Goal: Task Accomplishment & Management: Complete application form

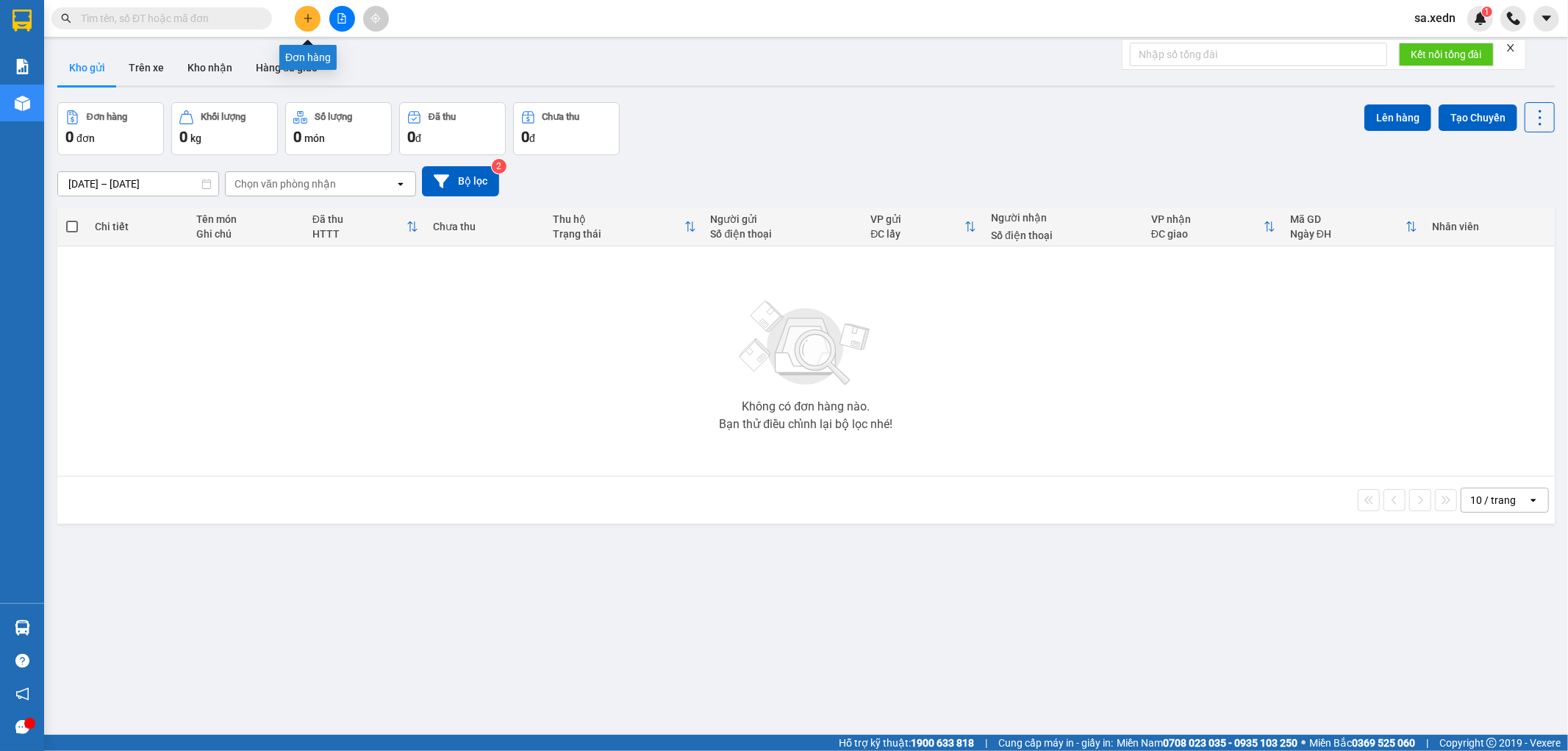
click at [298, 12] on button at bounding box center [307, 19] width 26 height 26
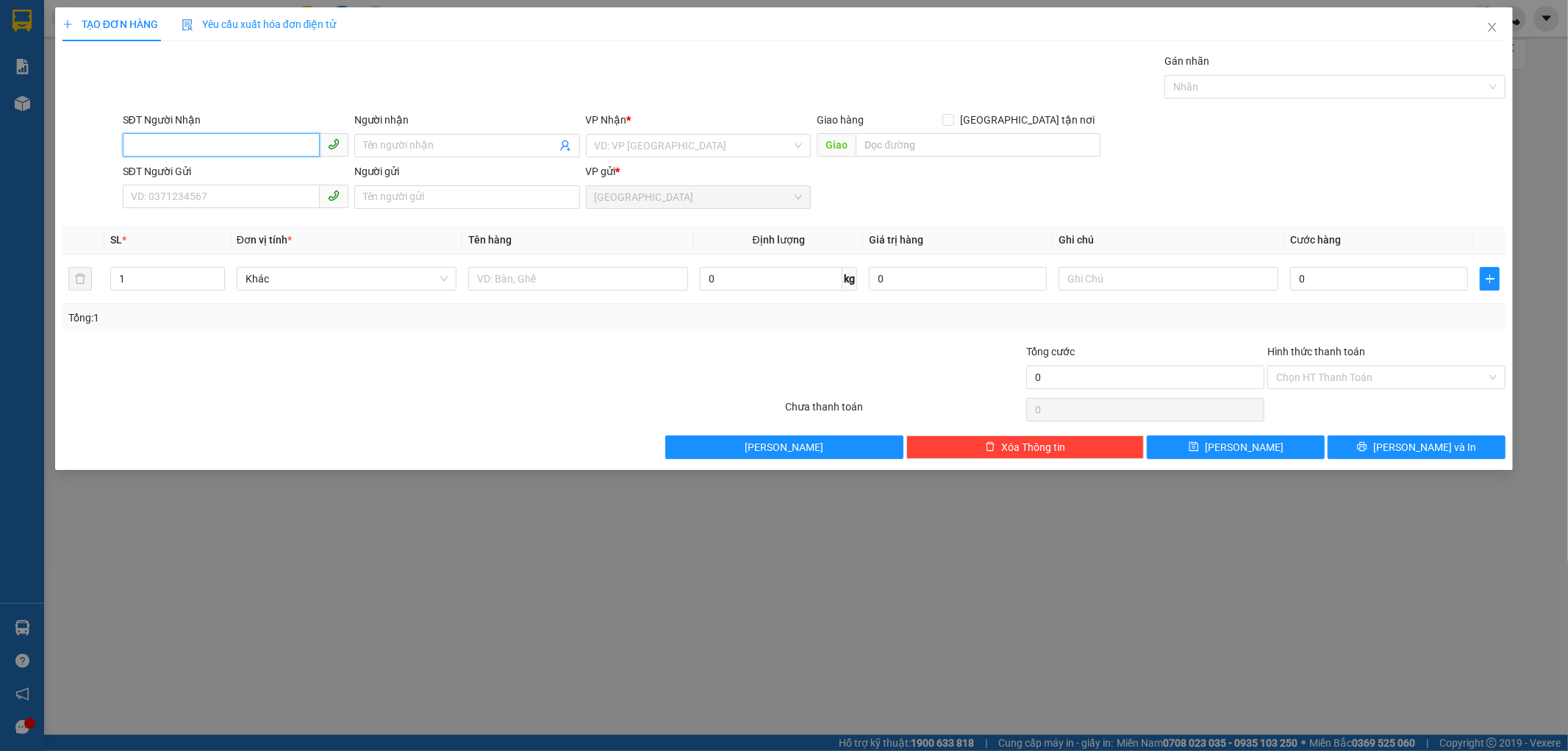
click at [214, 141] on input "SĐT Người Nhận" at bounding box center [221, 145] width 197 height 23
type input "0908509485"
click at [252, 173] on div "0908509485 - DUY" at bounding box center [235, 175] width 208 height 16
type input "DUY"
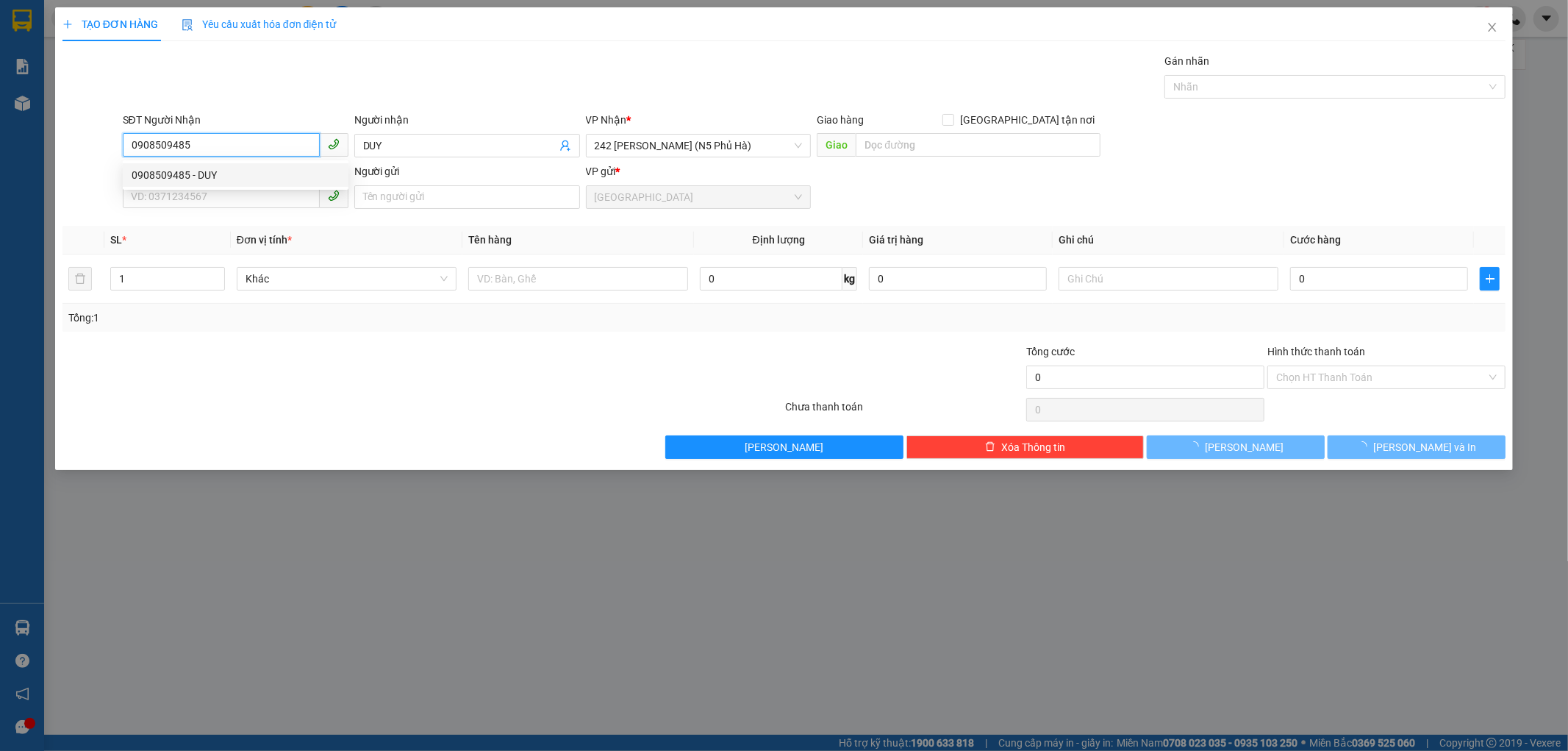
type input "300.000"
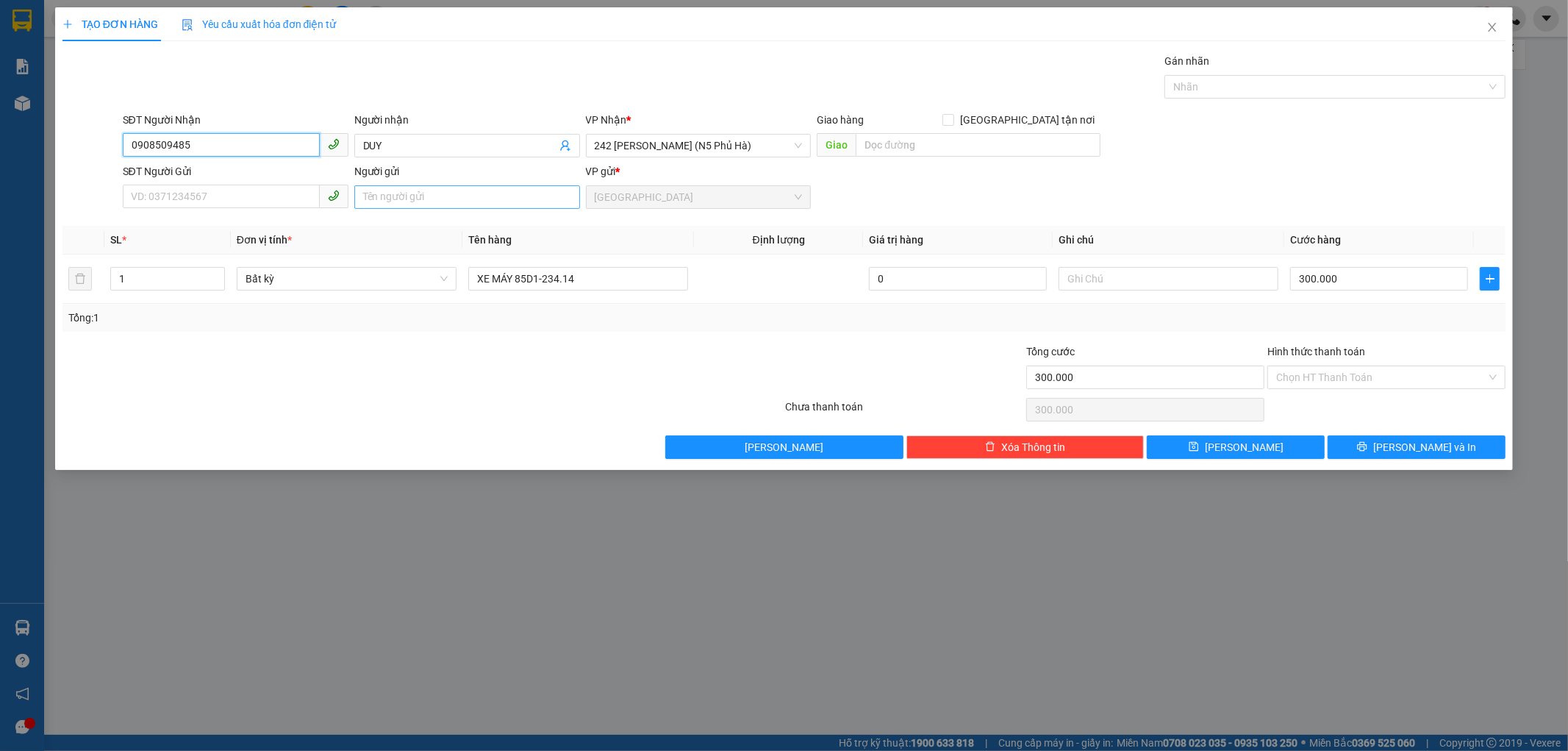
type input "0908509485"
click at [368, 193] on input "Người gửi" at bounding box center [467, 197] width 226 height 23
type input "d"
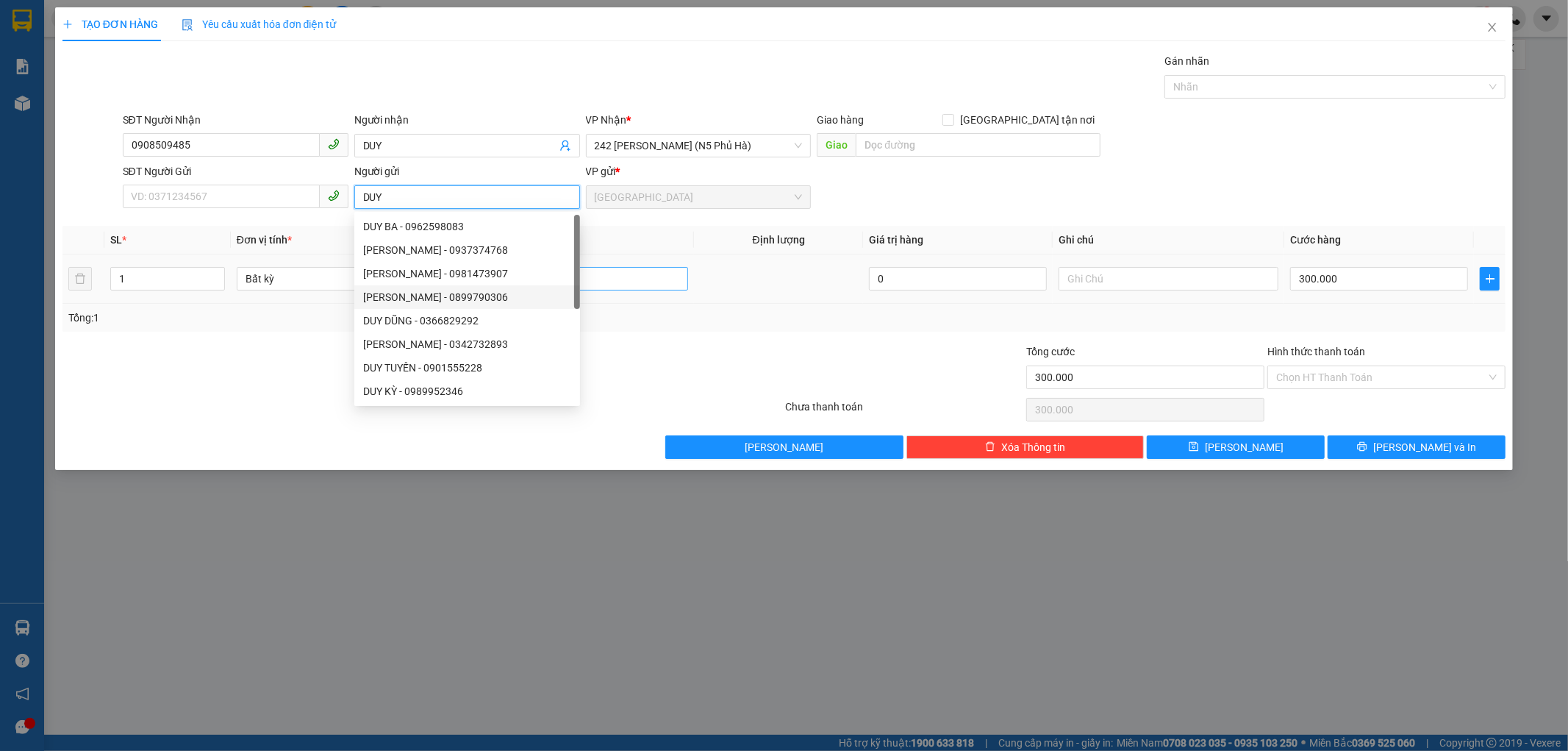
type input "DUY"
click at [597, 277] on input "XE MÁY 85D1-234.14" at bounding box center [577, 279] width 220 height 23
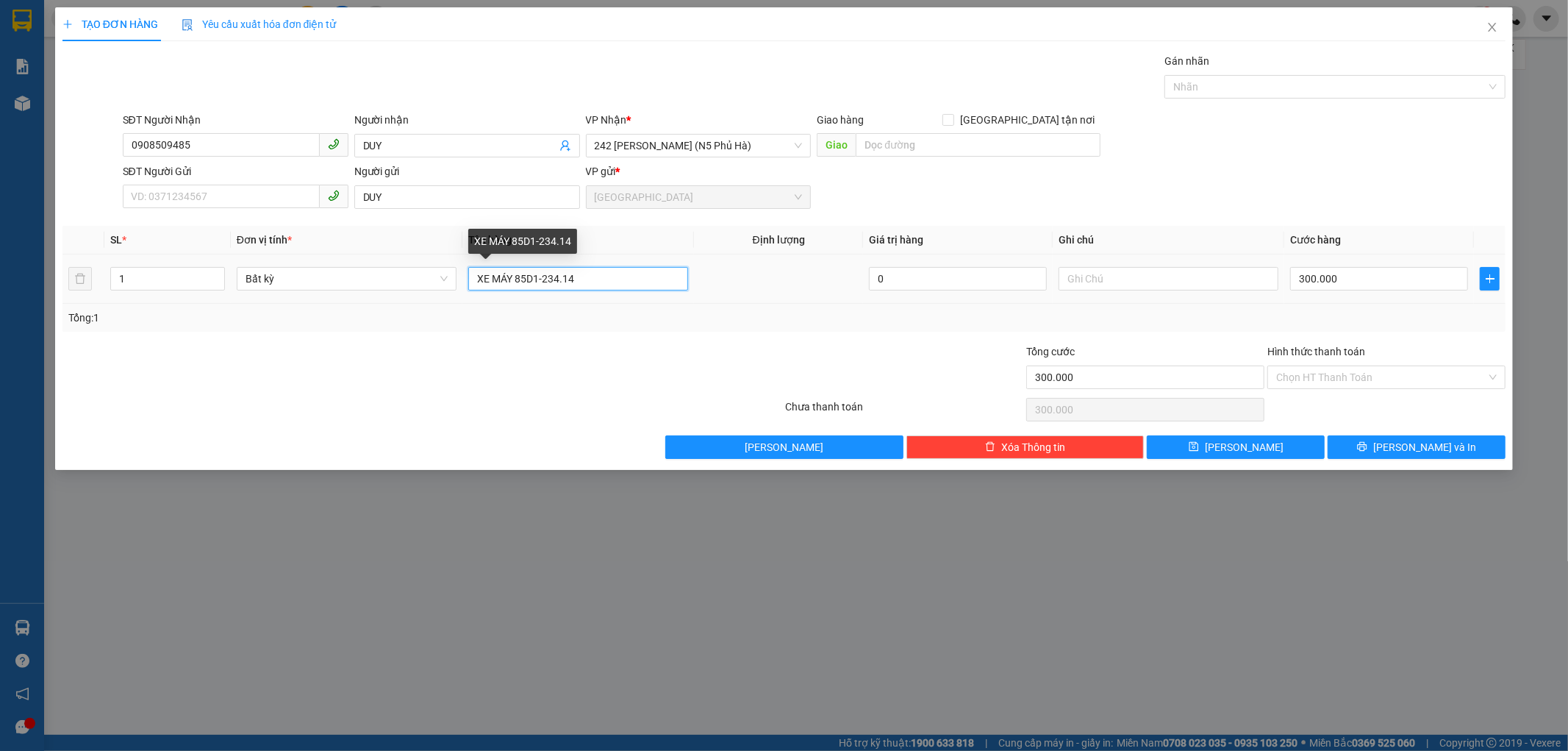
click at [575, 272] on input "XE MÁY 85D1-234.14" at bounding box center [577, 279] width 220 height 23
type input "XE MÁY 85V3 4441"
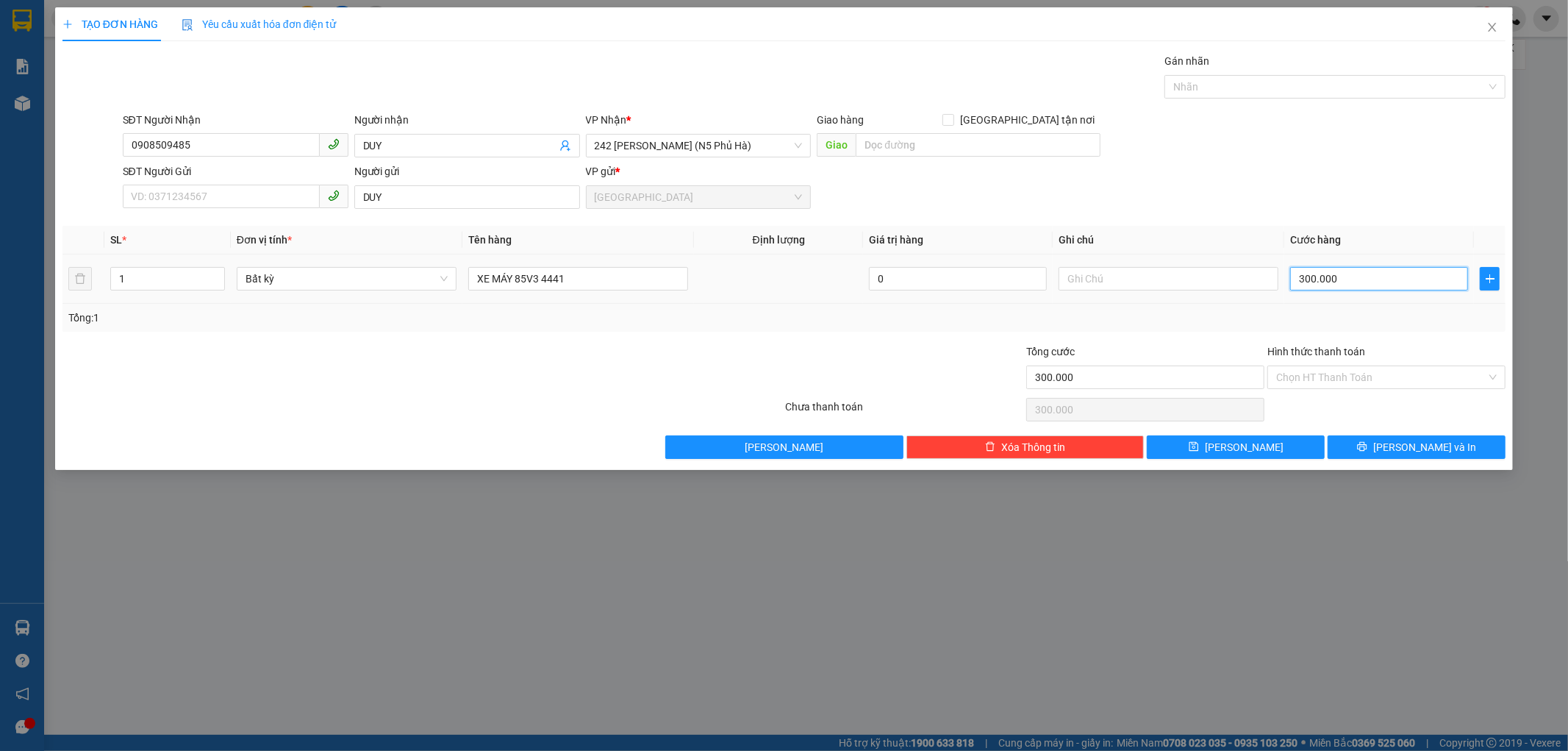
click at [1349, 280] on input "300.000" at bounding box center [1379, 279] width 178 height 23
type input "0"
type input "4"
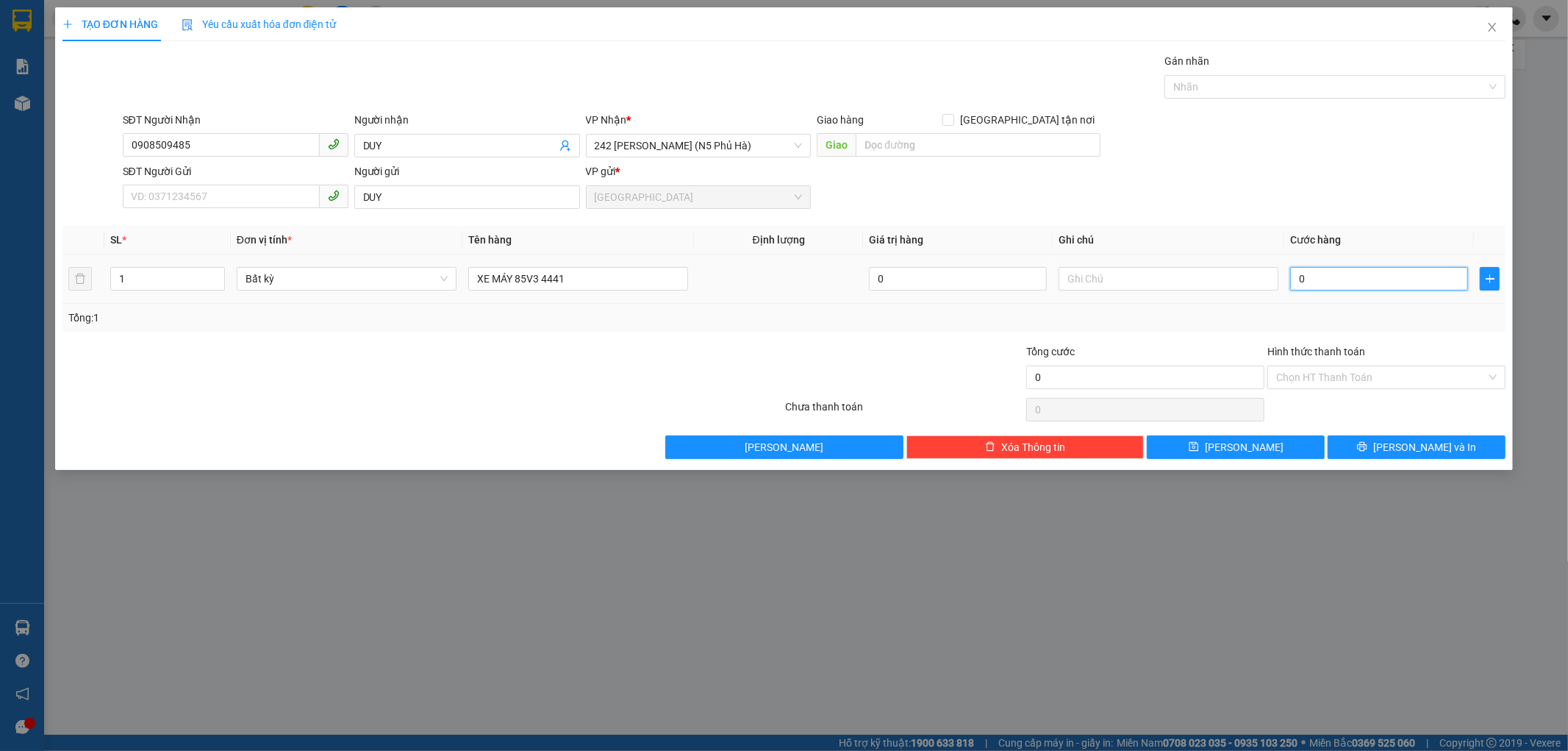
type input "4"
type input "04"
type input "40"
type input "040"
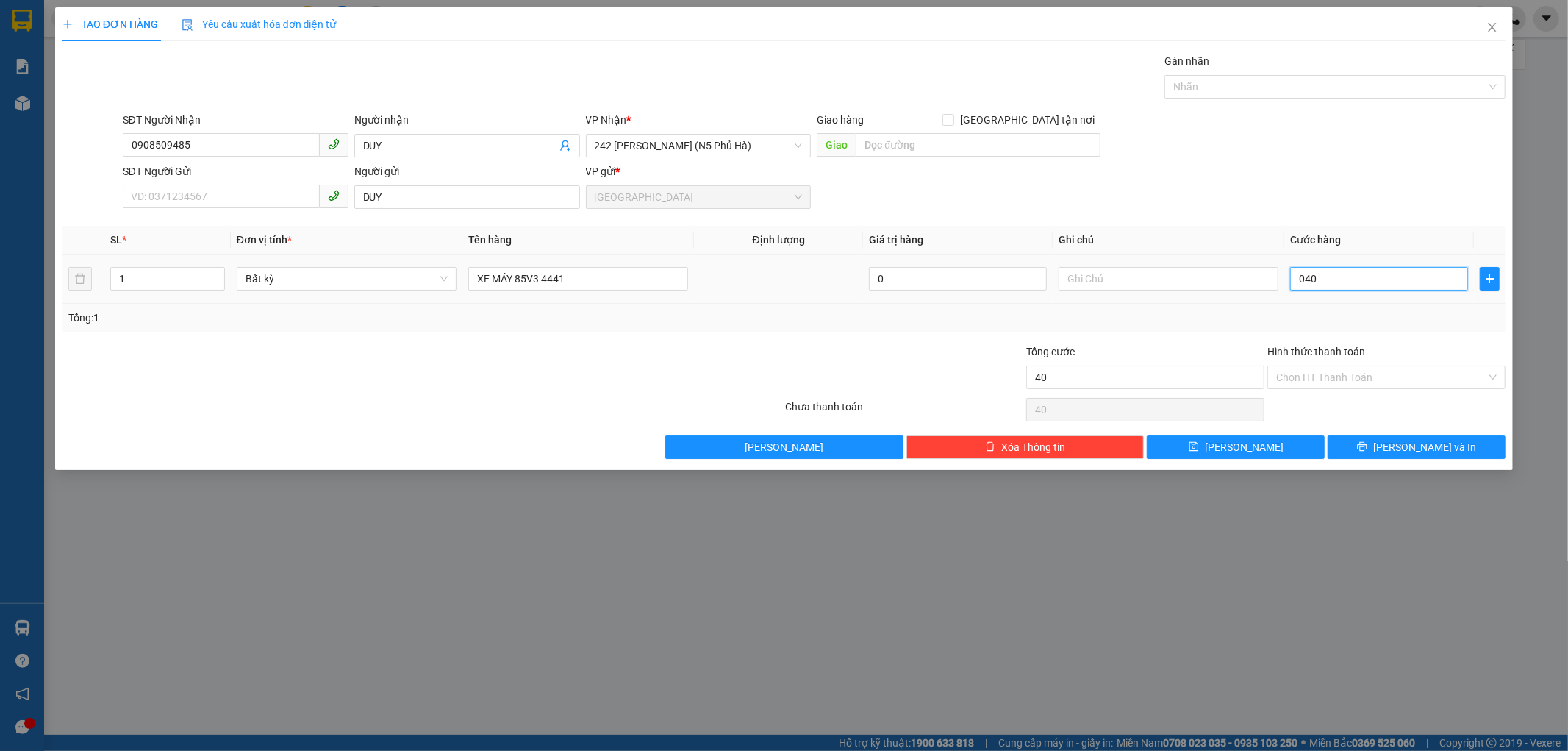
type input "400"
type input "0.400"
type input "400.000"
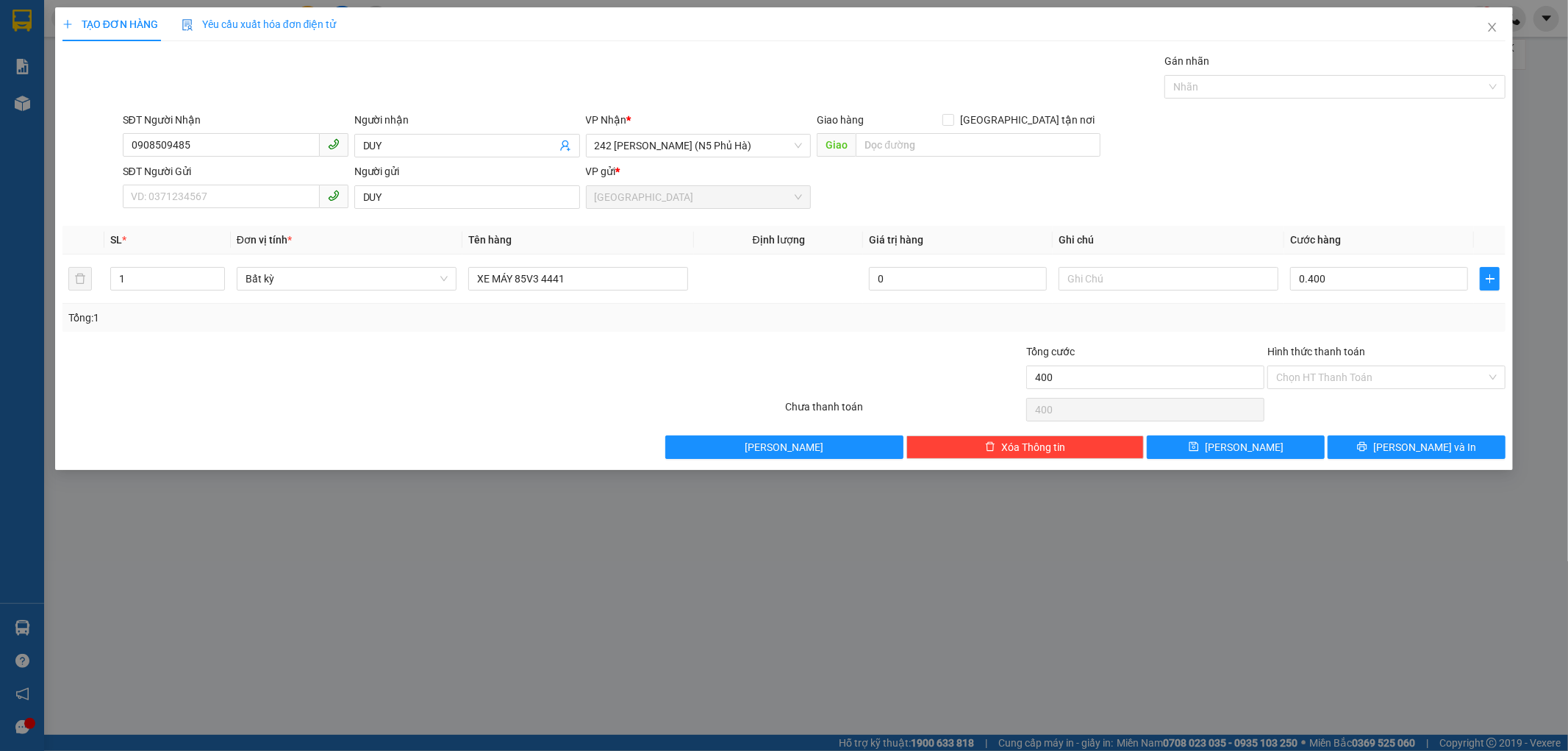
type input "400.000"
click at [1355, 349] on label "Hình thức thanh toán" at bounding box center [1316, 351] width 98 height 12
click at [1355, 367] on input "Hình thức thanh toán" at bounding box center [1381, 377] width 210 height 22
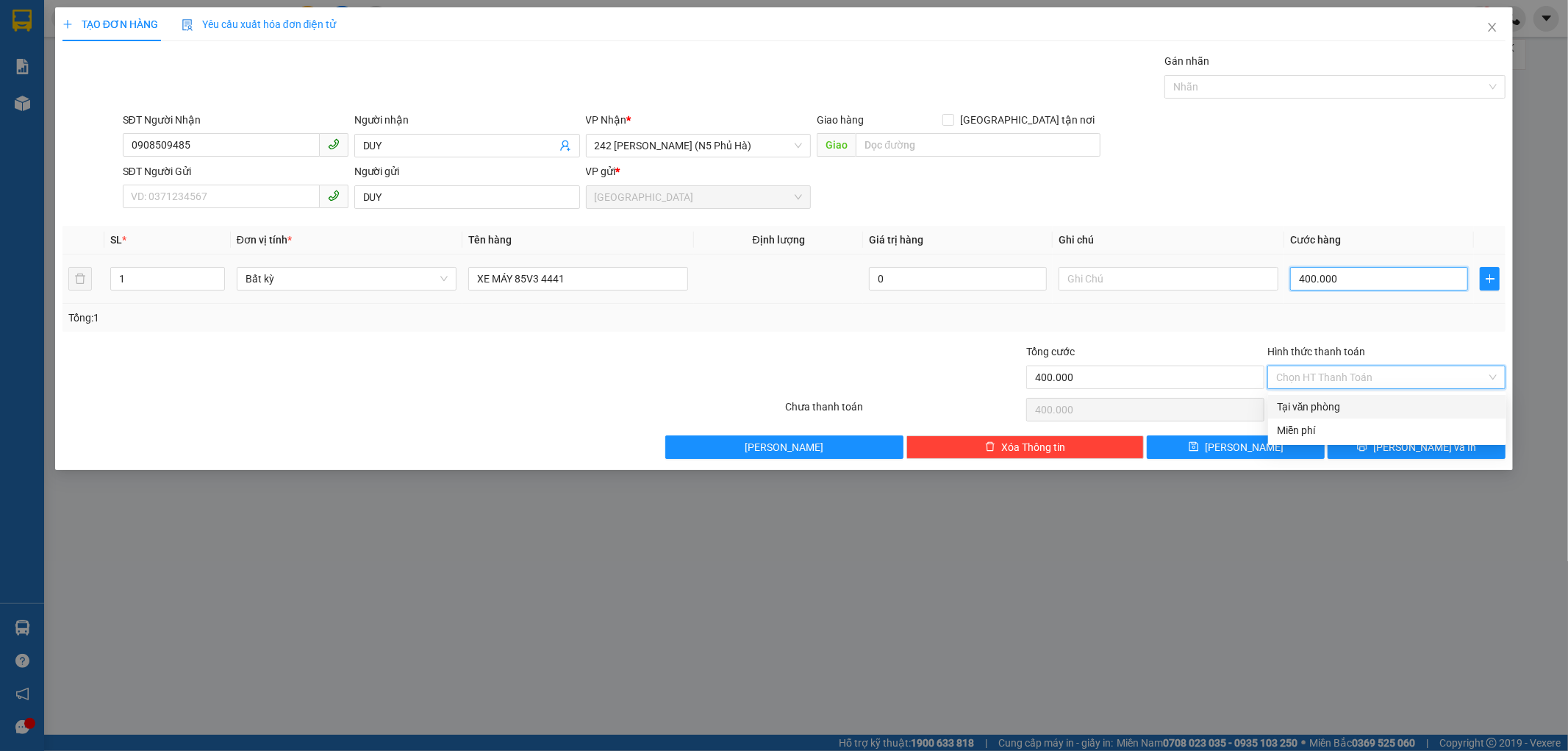
drag, startPoint x: 1363, startPoint y: 277, endPoint x: 1375, endPoint y: 295, distance: 21.6
click at [1364, 278] on input "400.000" at bounding box center [1379, 279] width 178 height 23
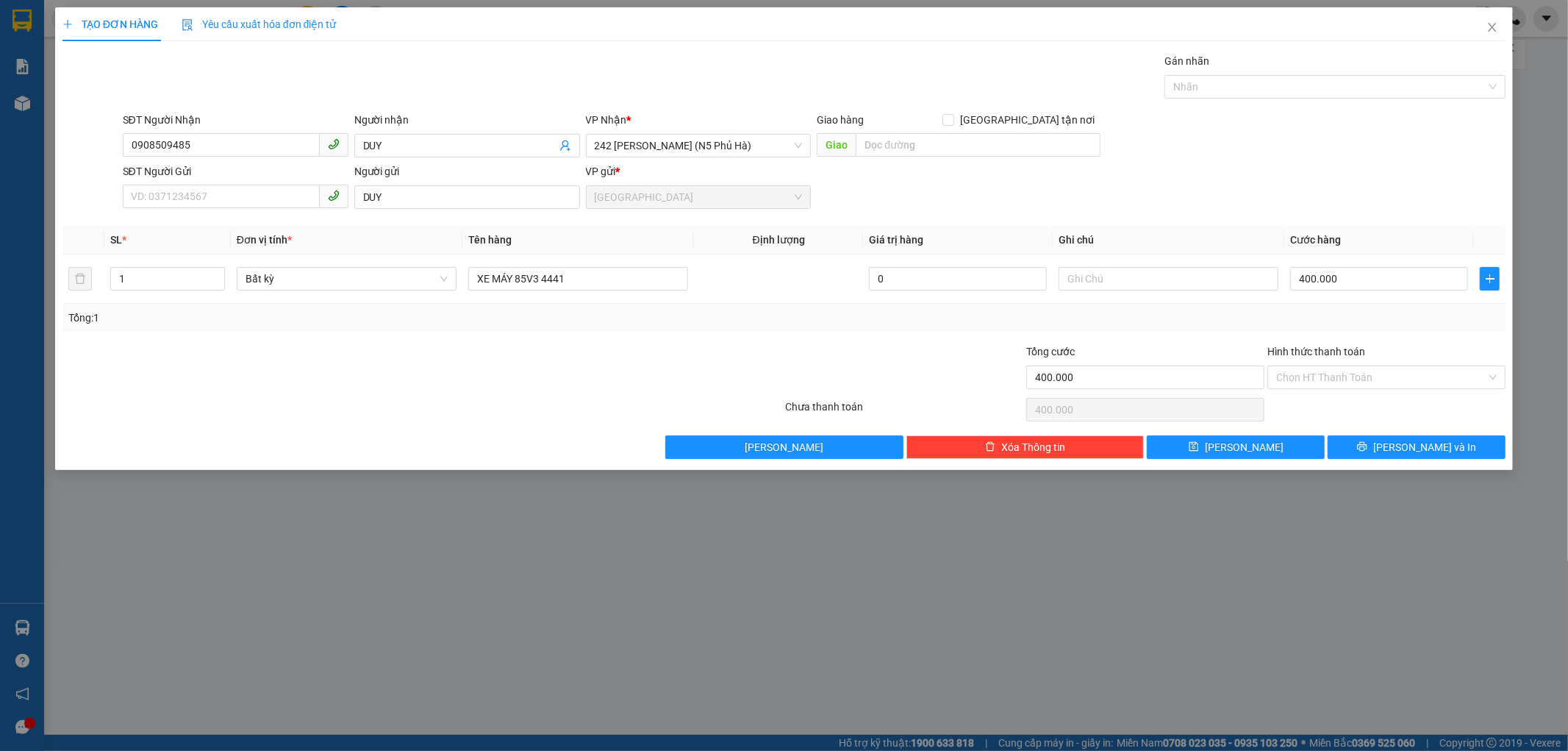
click at [1393, 310] on div "Tổng: 1" at bounding box center [784, 317] width 1432 height 16
click at [1070, 281] on input "text" at bounding box center [1168, 279] width 220 height 23
type input "KHÔNG BỌC XE"
click at [1367, 444] on icon "printer" at bounding box center [1362, 446] width 10 height 10
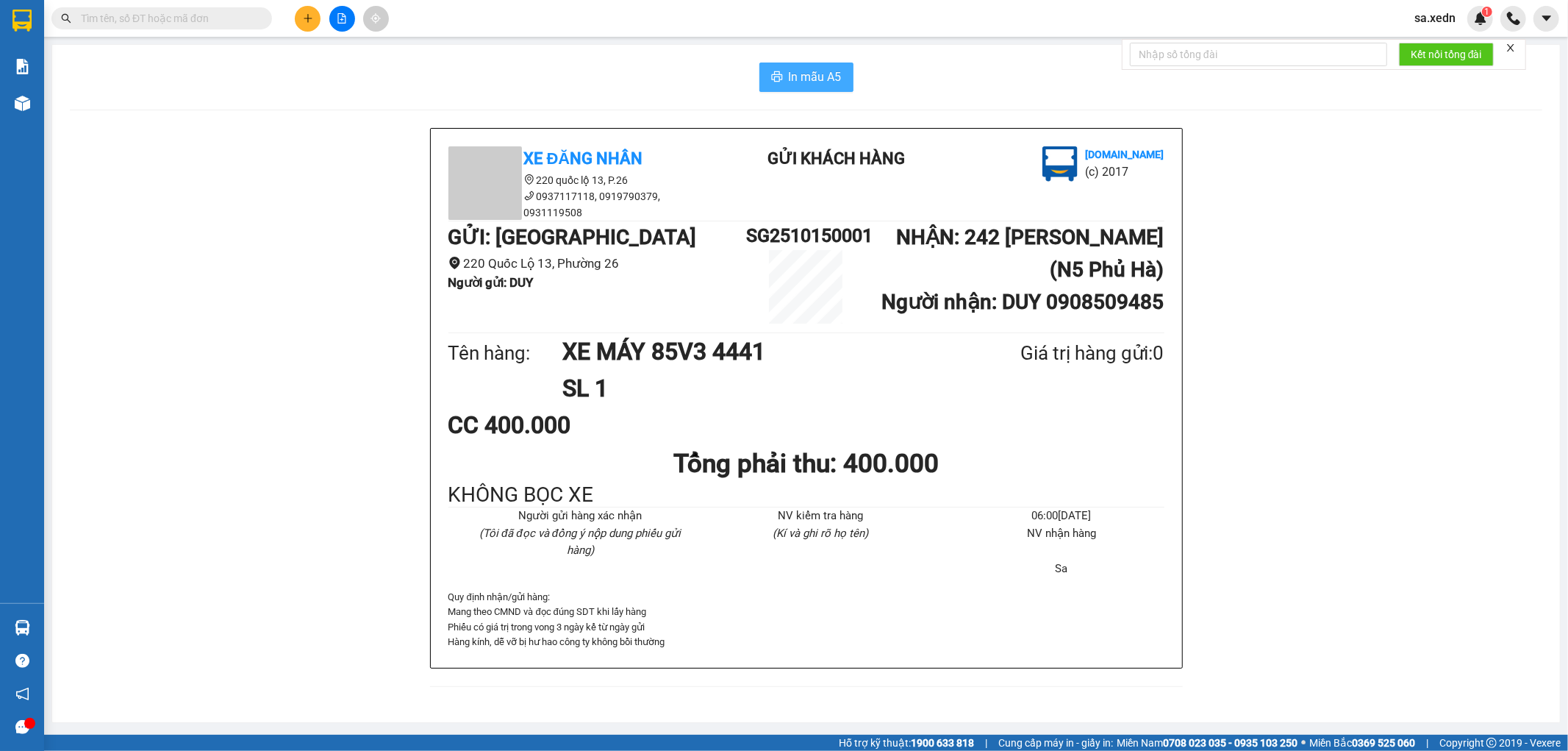
click at [781, 81] on icon "printer" at bounding box center [777, 76] width 12 height 12
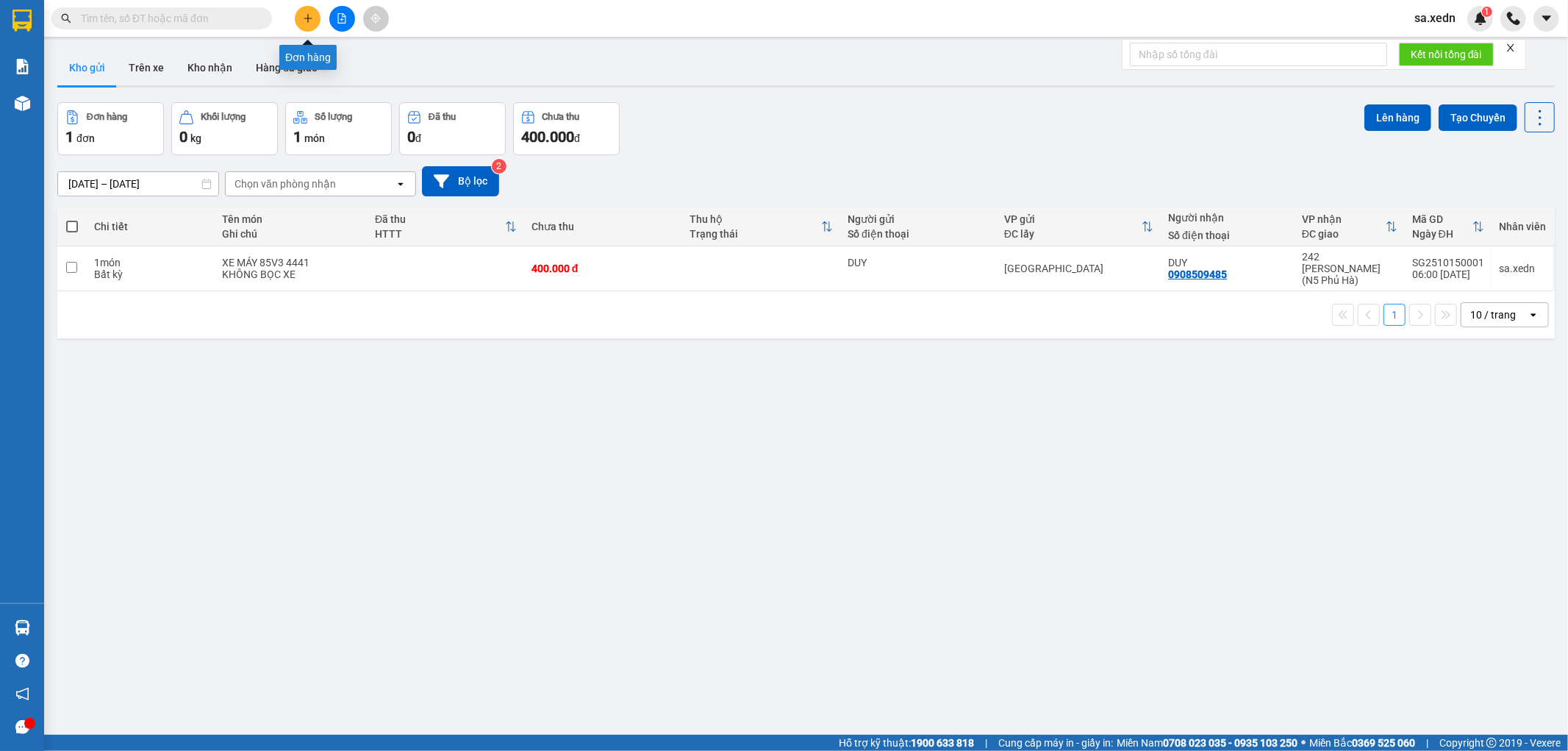
click at [304, 11] on button at bounding box center [307, 19] width 26 height 26
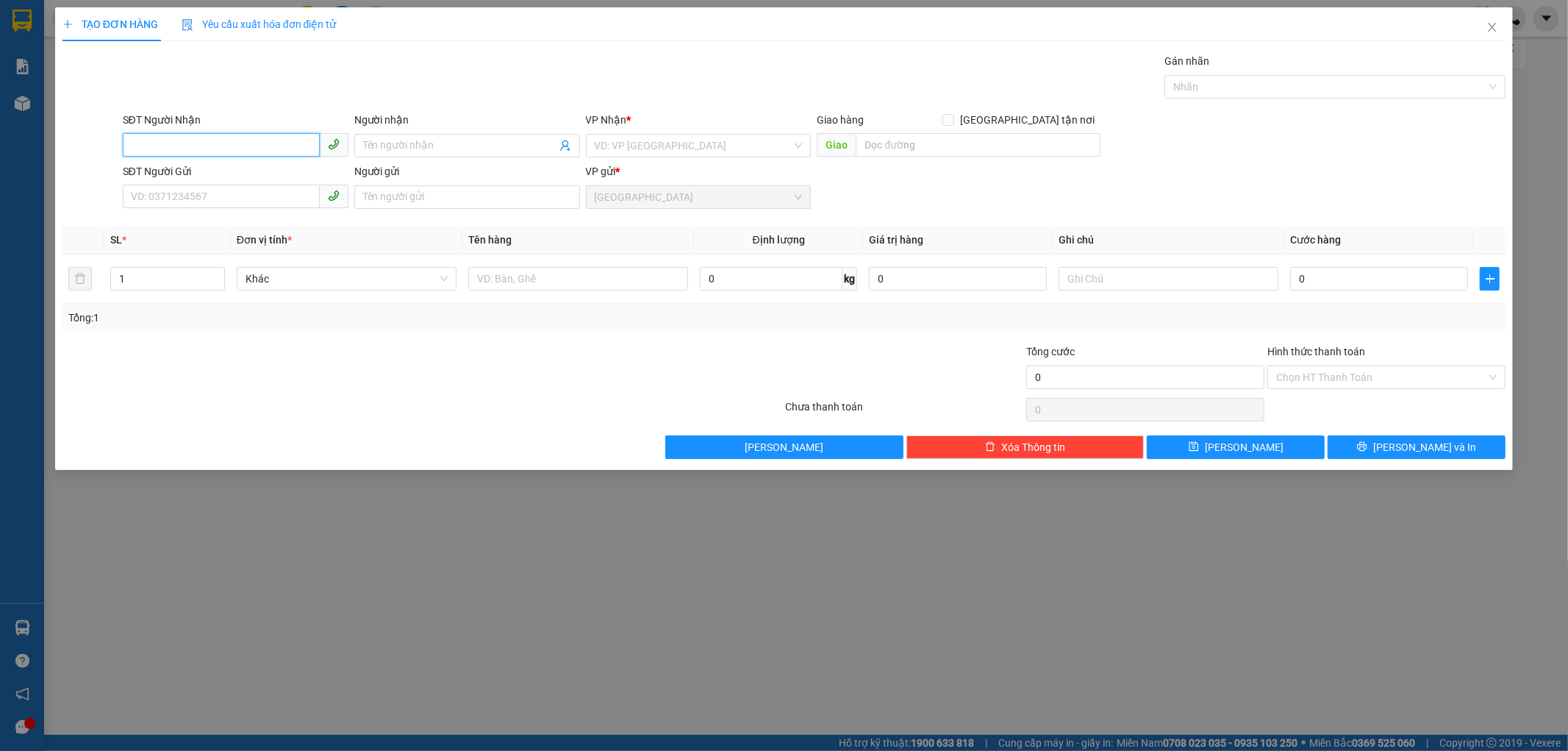
click at [192, 145] on input "SĐT Người Nhận" at bounding box center [221, 145] width 197 height 23
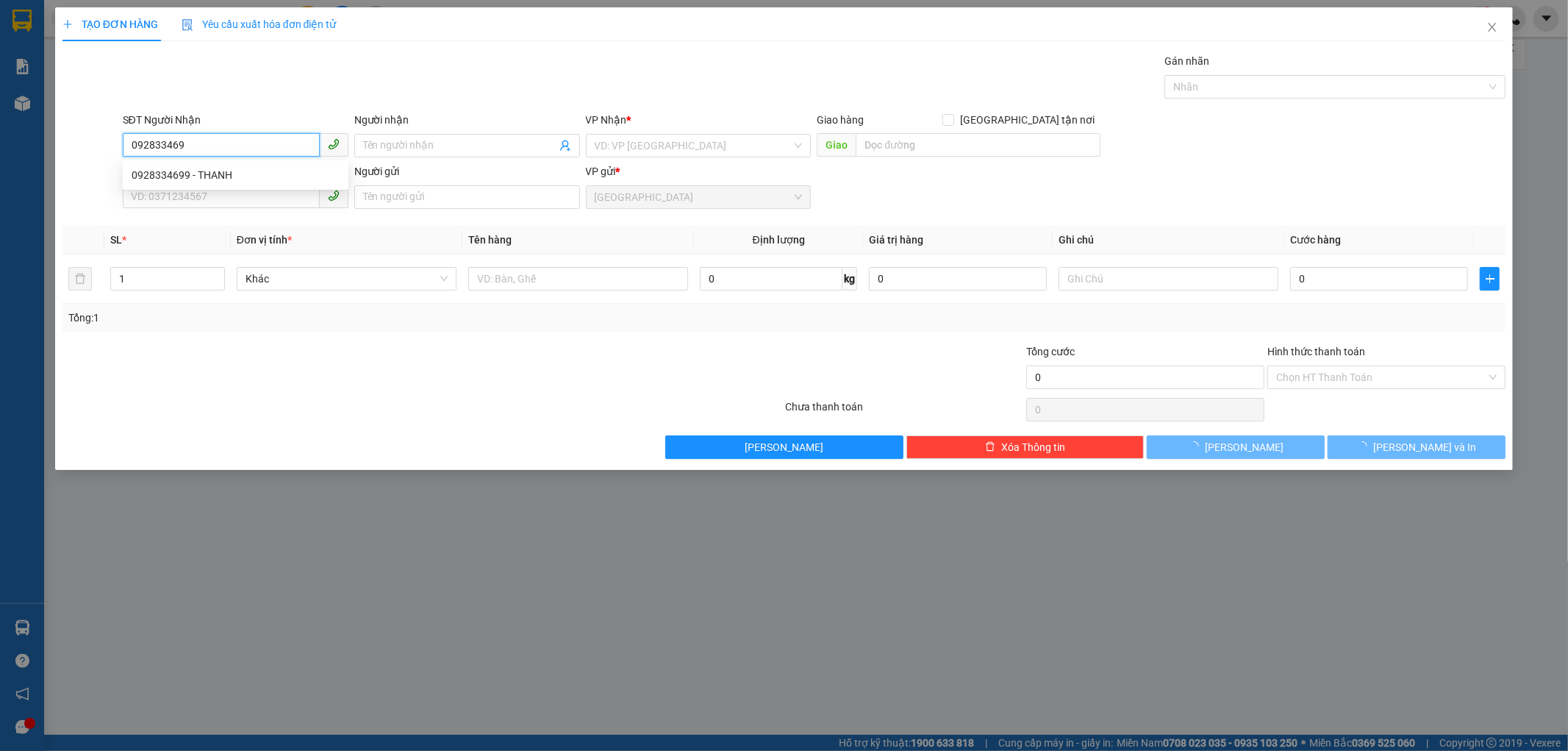
type input "0928334699"
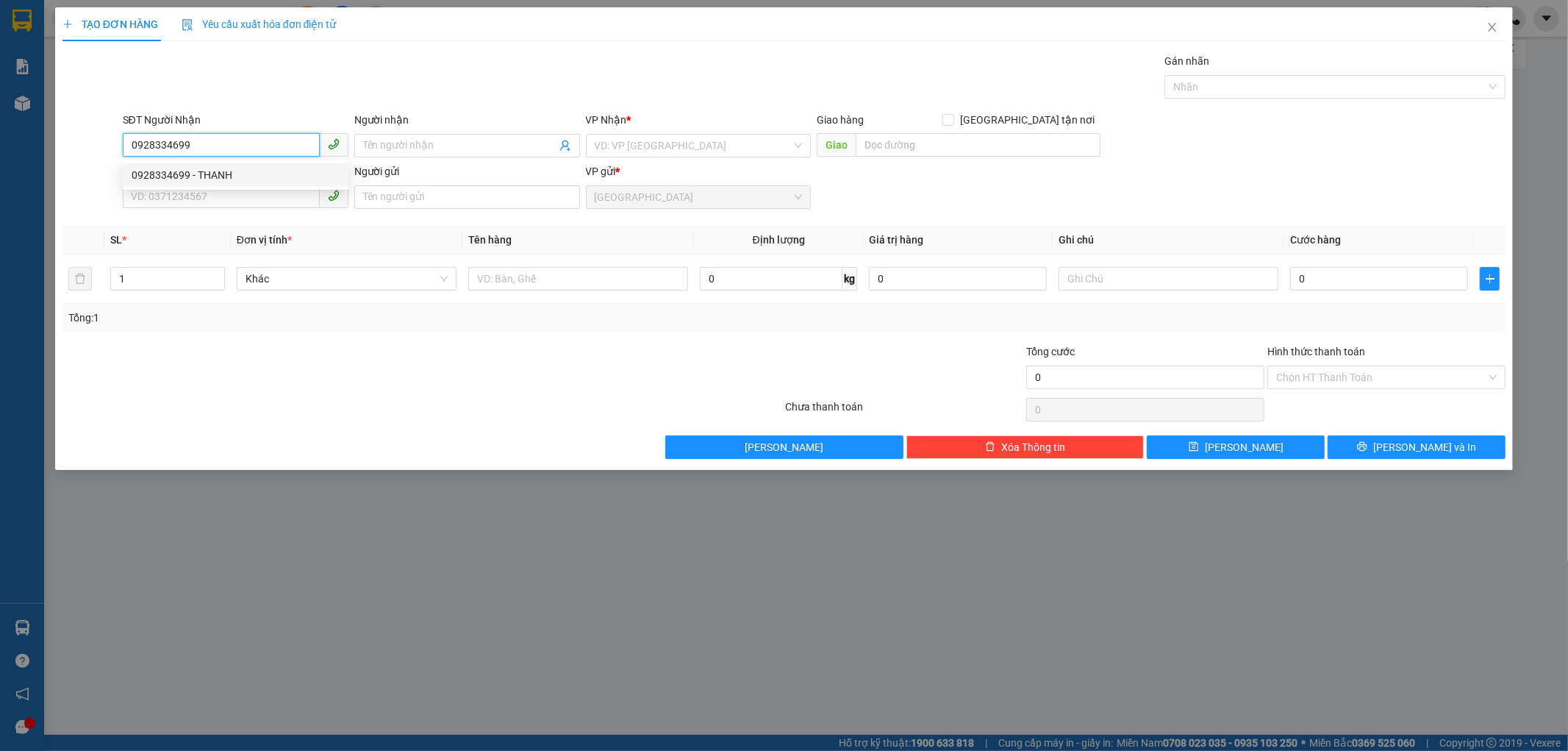
click at [193, 175] on div "0928334699 - THANH" at bounding box center [235, 175] width 208 height 16
type input "THANH"
type input "50.000"
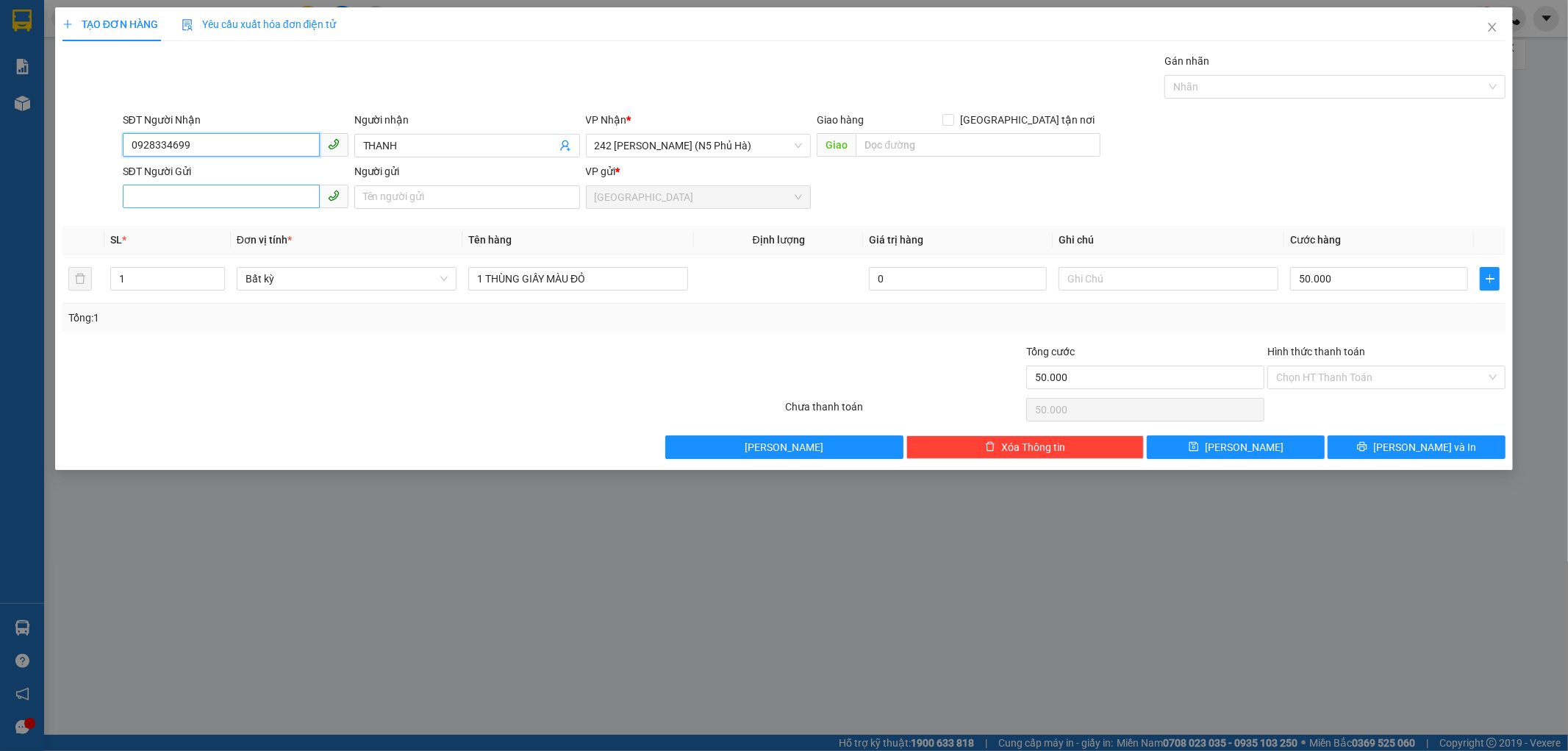
type input "0928334699"
click at [209, 190] on input "SĐT Người Gửi" at bounding box center [221, 196] width 197 height 23
click at [202, 267] on div "0923112612 - HIỀN" at bounding box center [235, 274] width 208 height 16
type input "0923112612"
type input "HIỀN"
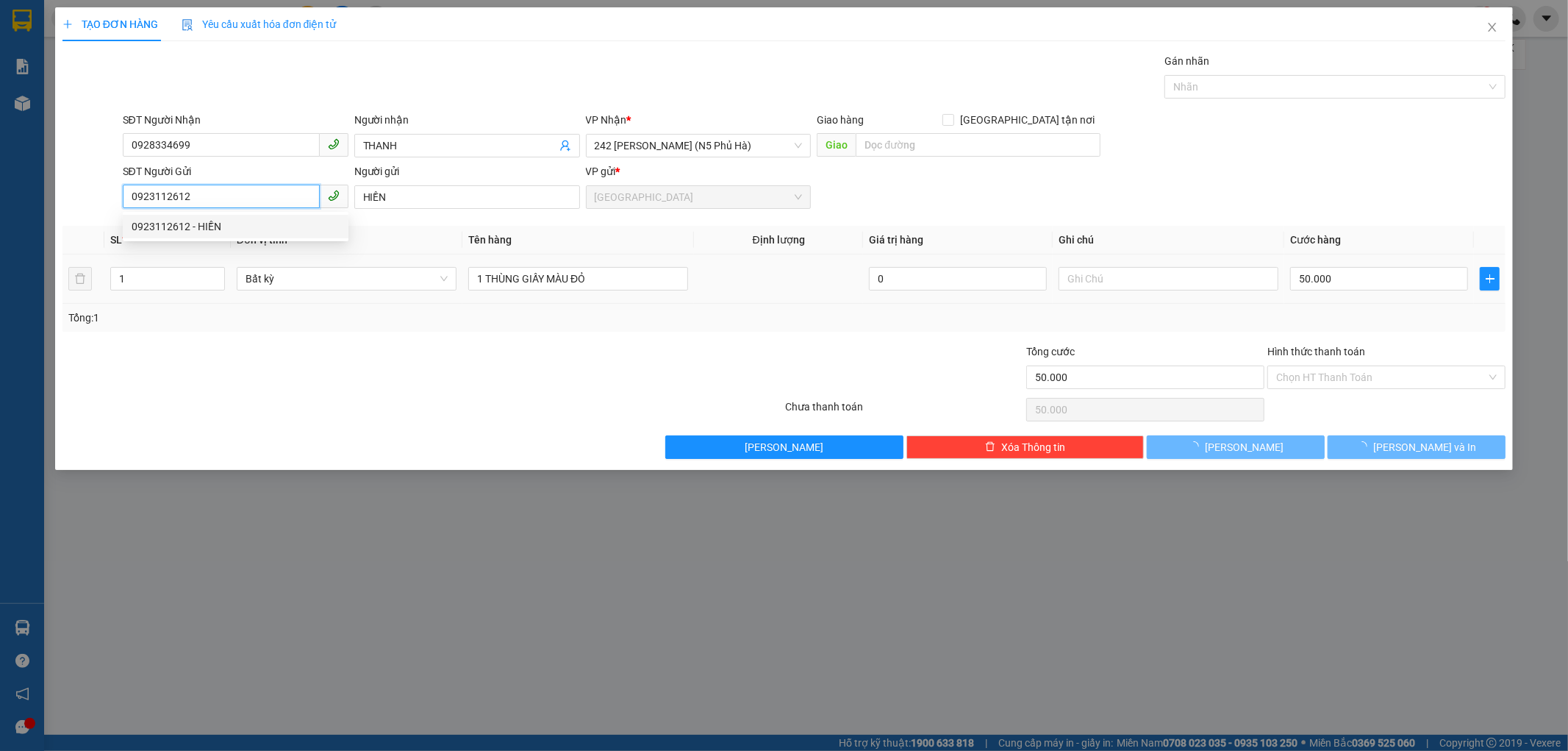
type input "30.000"
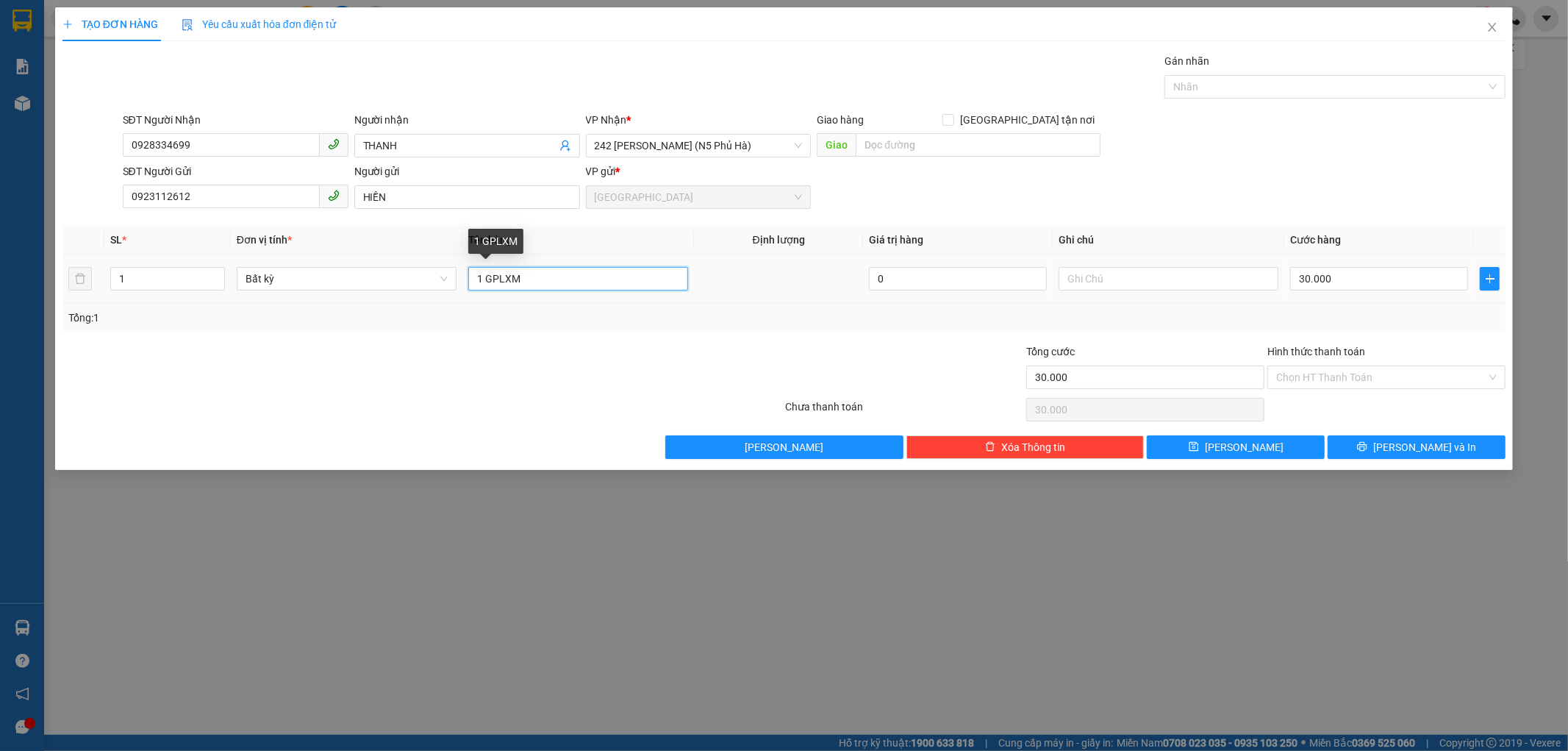
click at [530, 277] on input "1 GPLXM" at bounding box center [577, 279] width 220 height 23
type input "1 1 THÙNG XỐP +1 BAO TRẮNG"
type input "2"
click at [218, 270] on span "up" at bounding box center [216, 274] width 9 height 9
click at [555, 278] on input "1 1 THÙNG XỐP +1 BAO TRẮNG" at bounding box center [577, 279] width 220 height 23
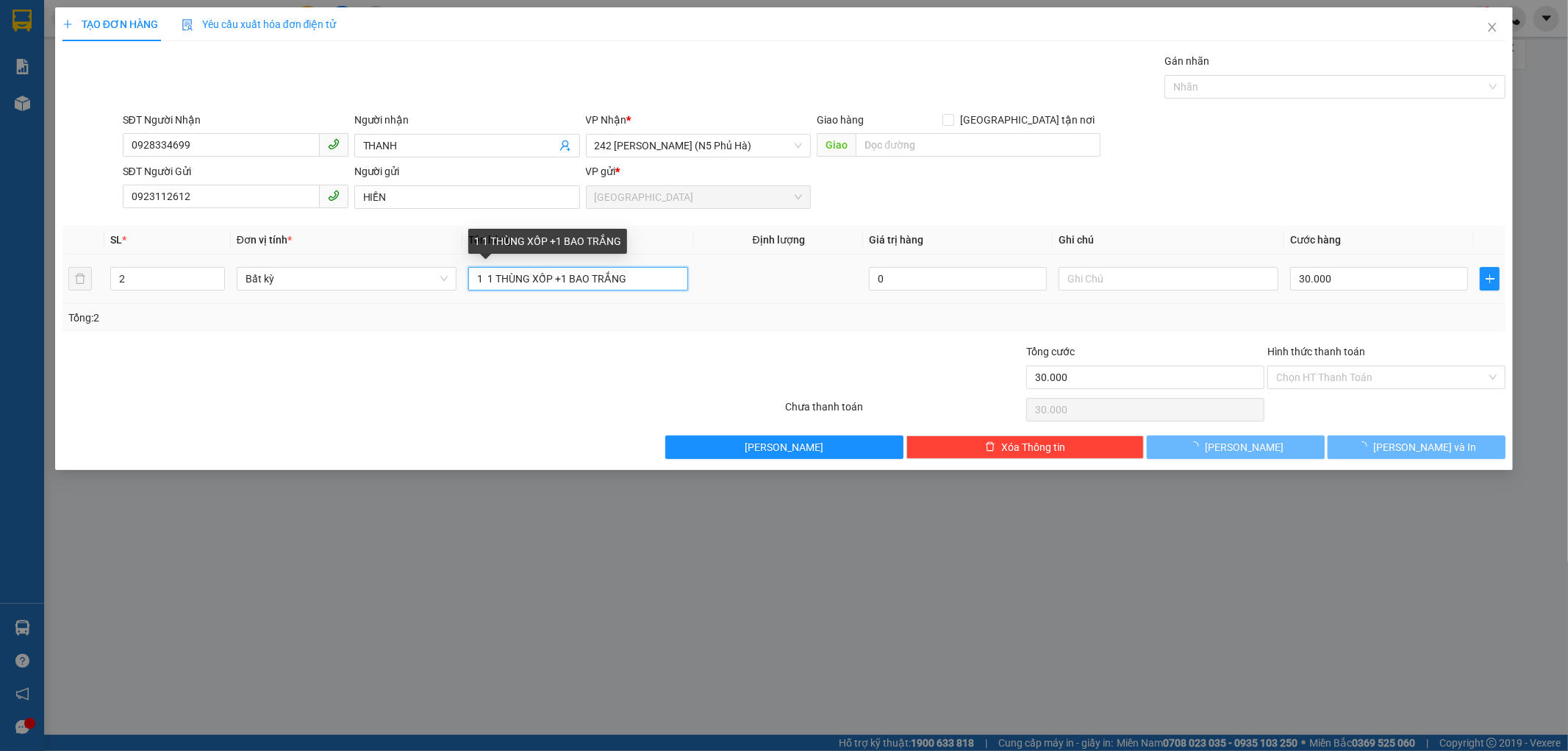
type input "1 1 THÙNG XỐP +1 BAO TRẮNG"
type input "0"
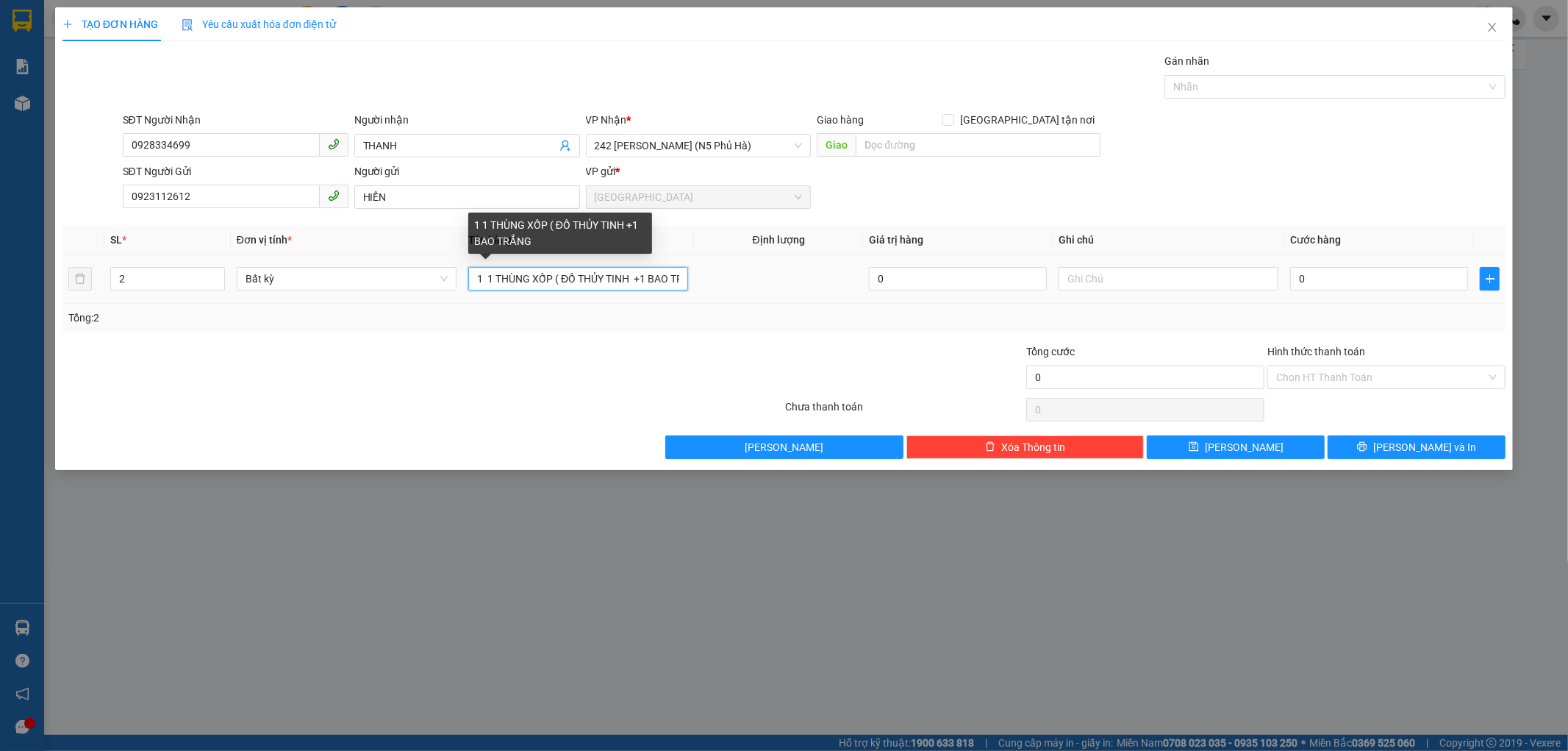
click at [579, 277] on input "1 1 THÙNG XỐP ( ĐỒ THỦY TINH +1 BAO TRẮNG" at bounding box center [577, 279] width 220 height 23
click at [679, 277] on input "1 1 THÙNG XỐP (DẦU ĂN CHAI THỦY TINH +1 BAO TRẮNG" at bounding box center [577, 279] width 220 height 23
click at [679, 276] on input "1 1 THÙNG XỐP (DẦU ĂN CHAI THỦY TINH +1 BAO TRẮNG" at bounding box center [577, 279] width 220 height 23
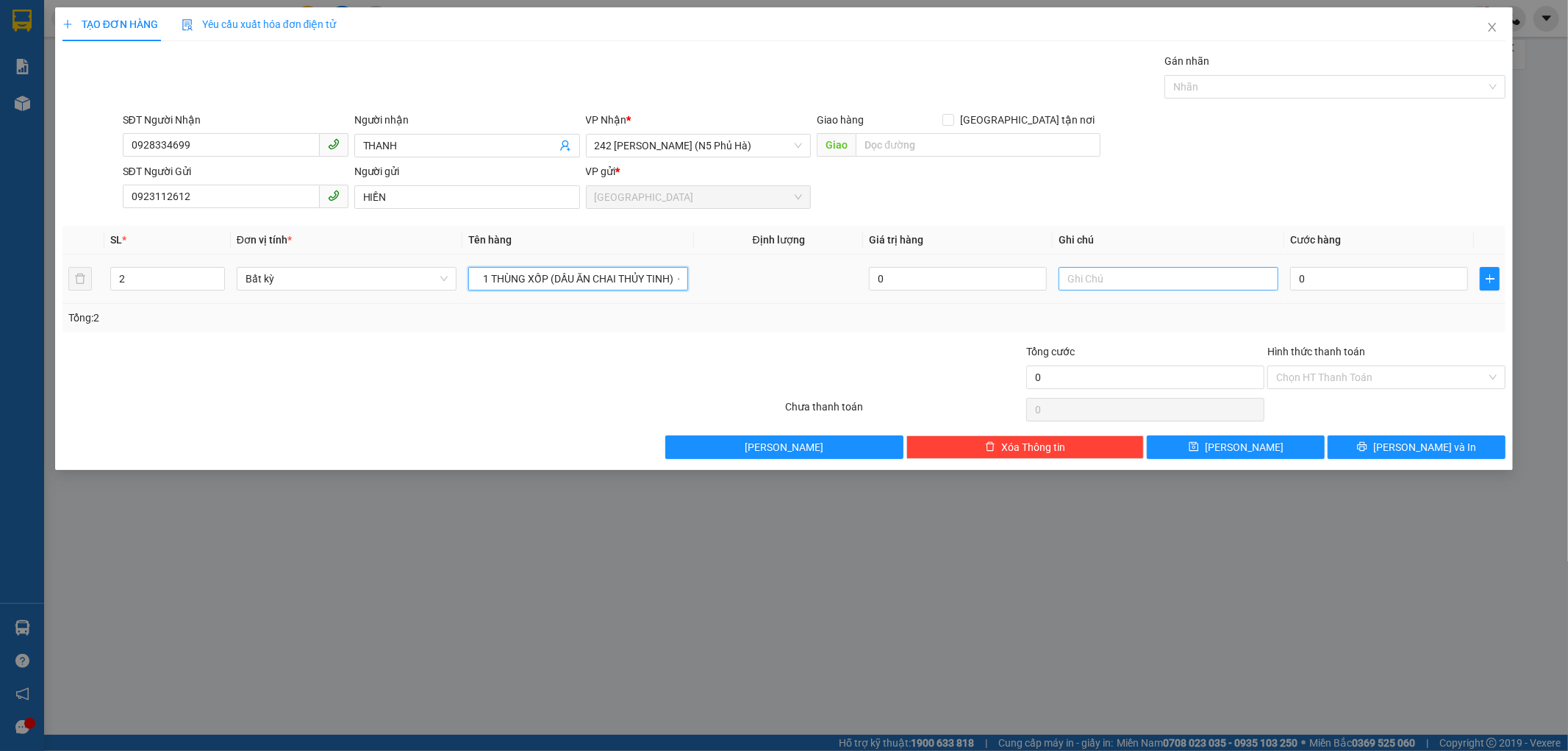
type input "1 1 THÙNG XỐP (DẦU ĂN CHAI THỦY TINH) +1 BAO TRẮNG"
click at [1078, 277] on input "text" at bounding box center [1168, 279] width 220 height 23
type input "HƯ BỂ KHÔNG ĐỀN"
click at [1292, 277] on input "0" at bounding box center [1379, 279] width 178 height 23
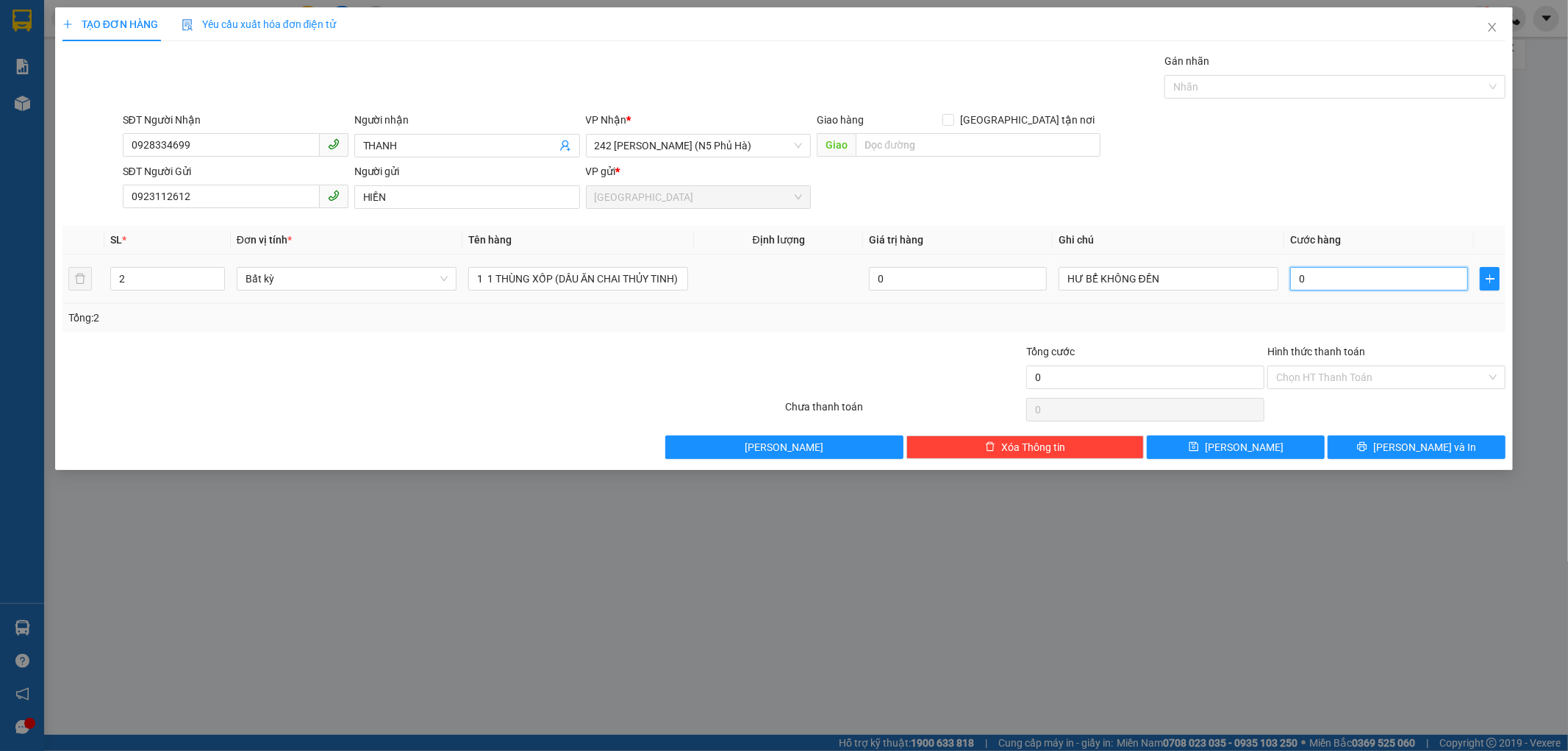
type input "7"
type input "70"
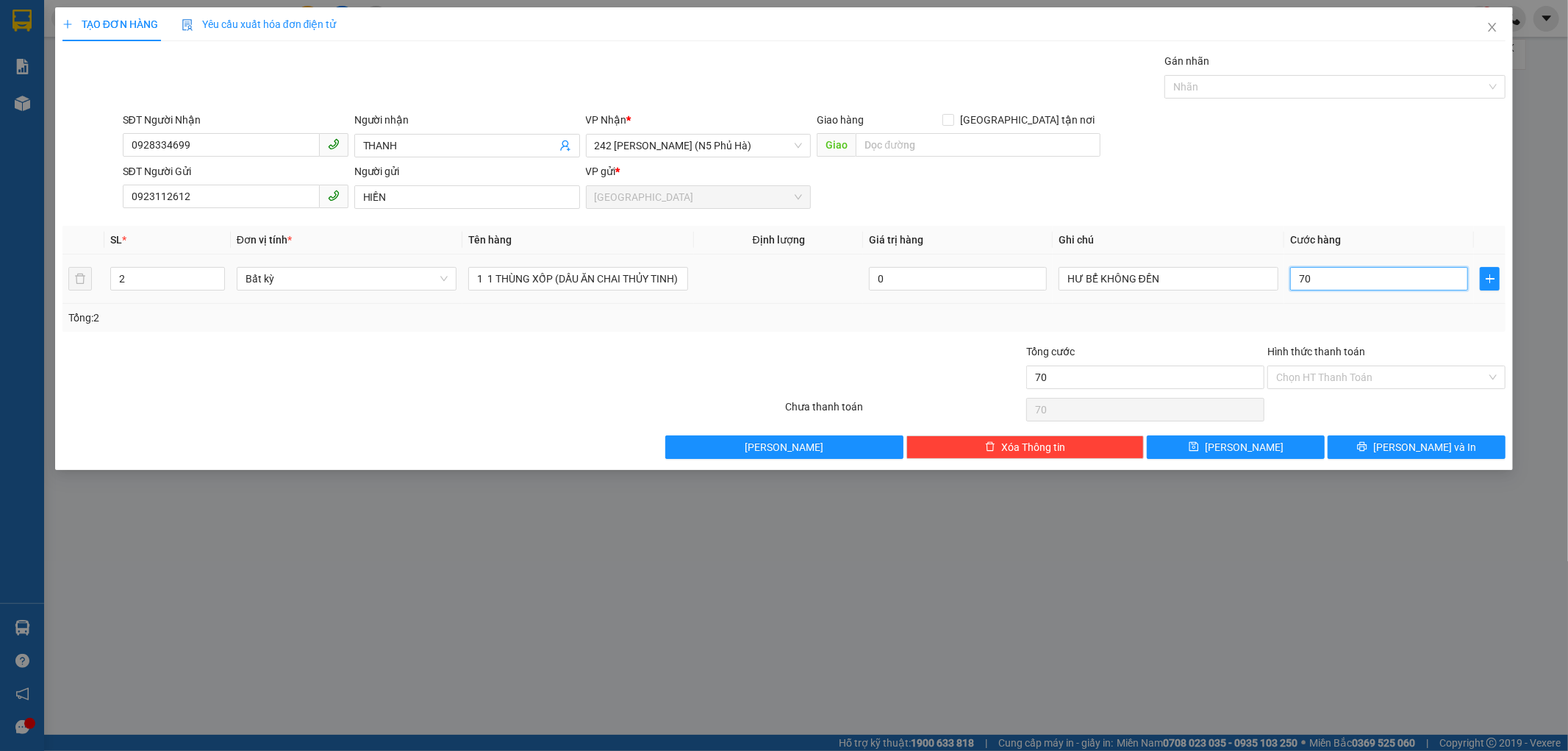
type input "70"
type input "70.000"
click at [1294, 299] on td "70.000" at bounding box center [1379, 279] width 190 height 49
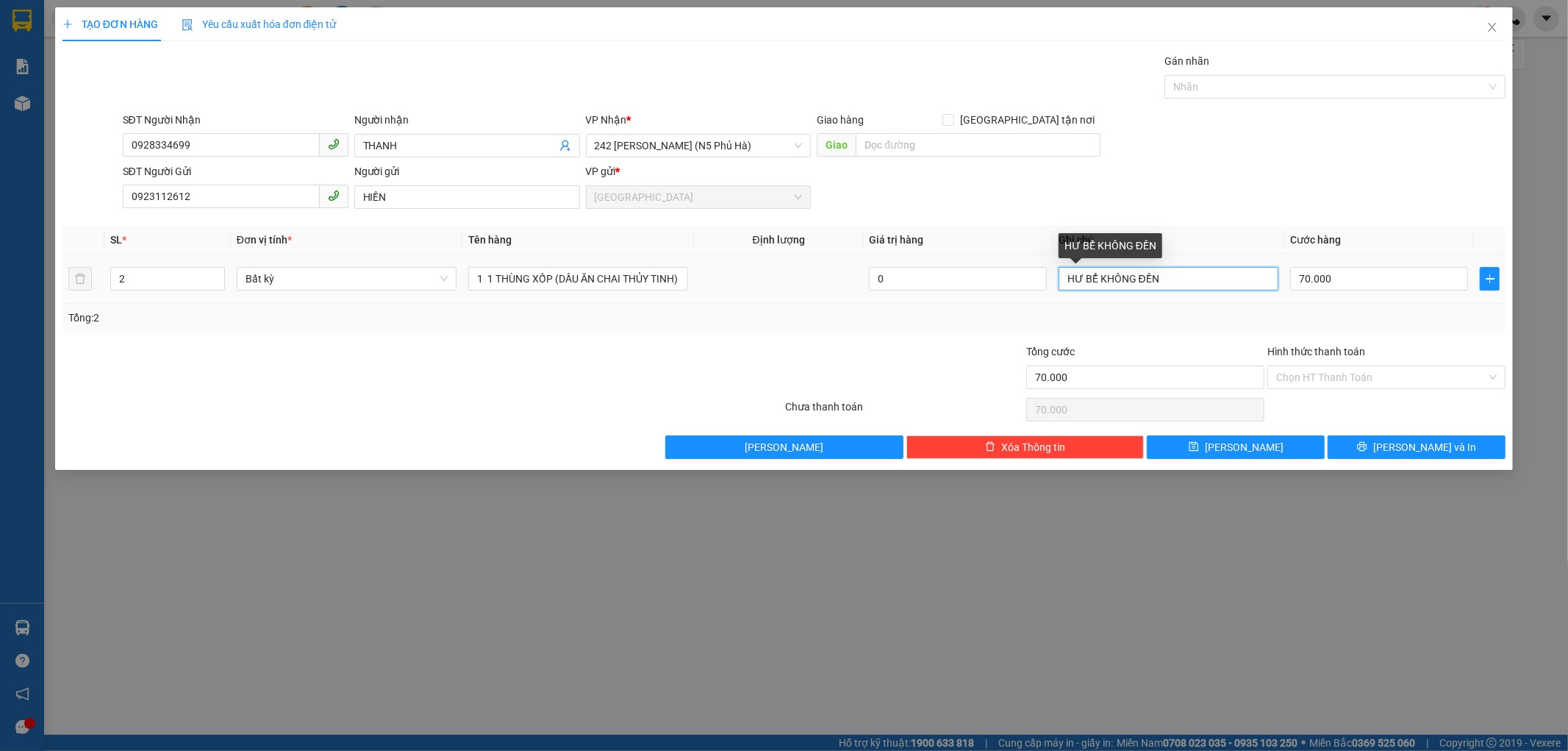
click at [1174, 275] on input "HƯ BỂ KHÔNG ĐỀN" at bounding box center [1168, 279] width 220 height 23
click at [1059, 276] on input "HƯ BỂ KHÔNG ĐỀN" at bounding box center [1168, 279] width 220 height 23
type input "HÀNG DỄ VỠ HƯ BỂ KHÔNG ĐỀN"
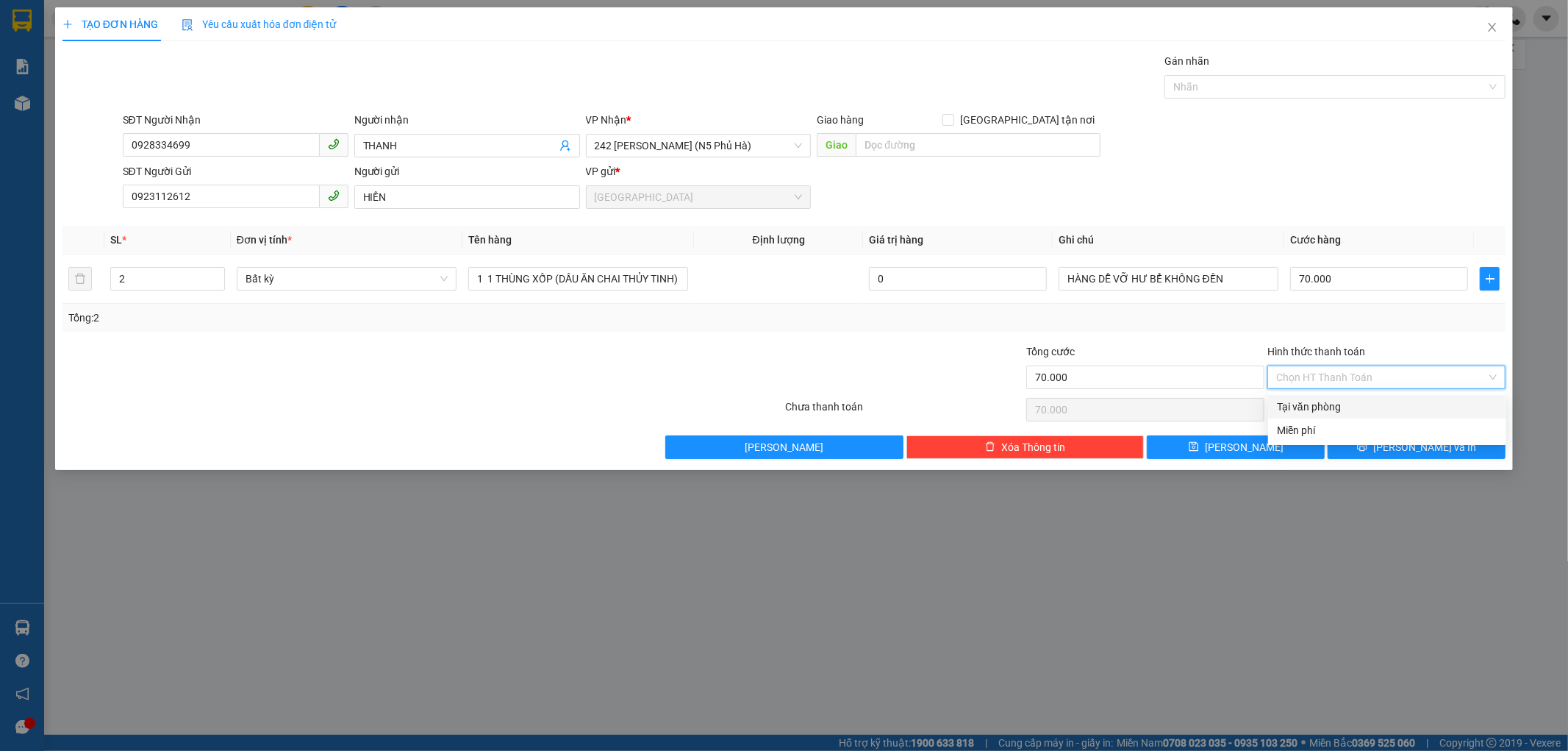
click at [1316, 375] on input "Hình thức thanh toán" at bounding box center [1381, 377] width 210 height 22
click at [1316, 403] on div "Tại văn phòng" at bounding box center [1388, 406] width 220 height 16
type input "0"
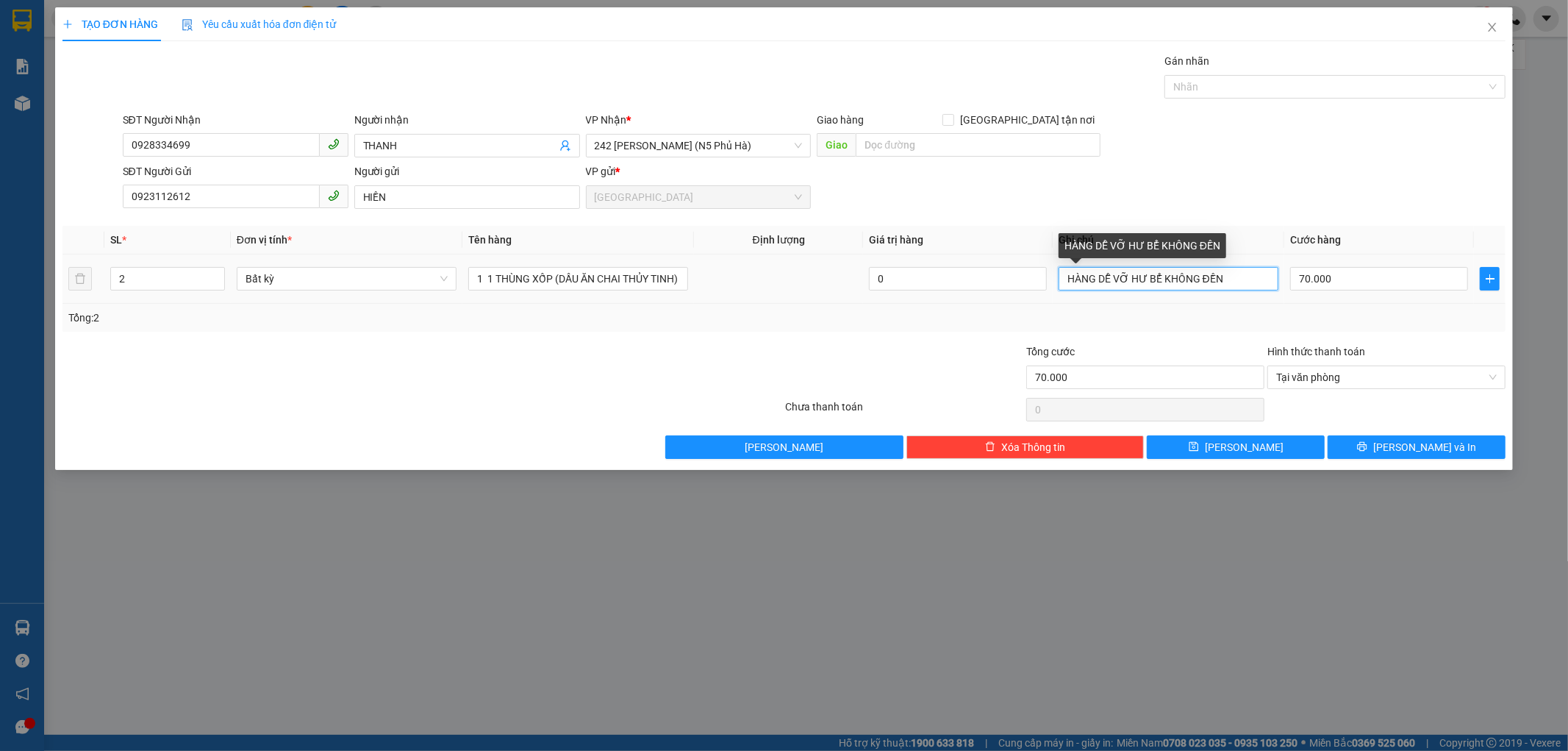
click at [1234, 272] on input "HÀNG DỄ VỠ HƯ BỂ KHÔNG ĐỀN" at bounding box center [1168, 279] width 220 height 23
type input "HÀNG DỄ VỠ HƯ BỂ KHÔNG ĐỀN CK MO SA"
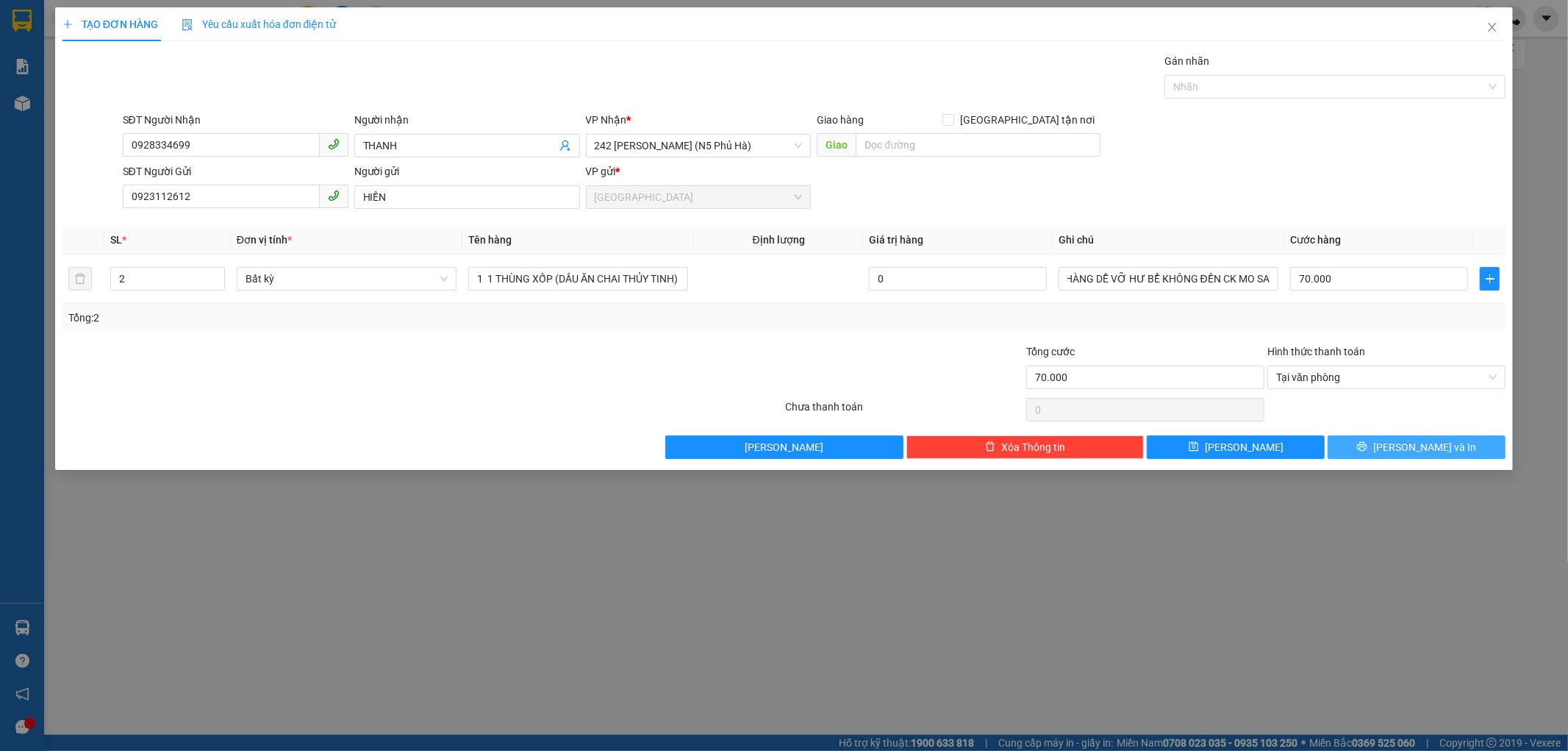
scroll to position [0, 0]
click at [1383, 444] on button "Lưu và In" at bounding box center [1416, 447] width 178 height 23
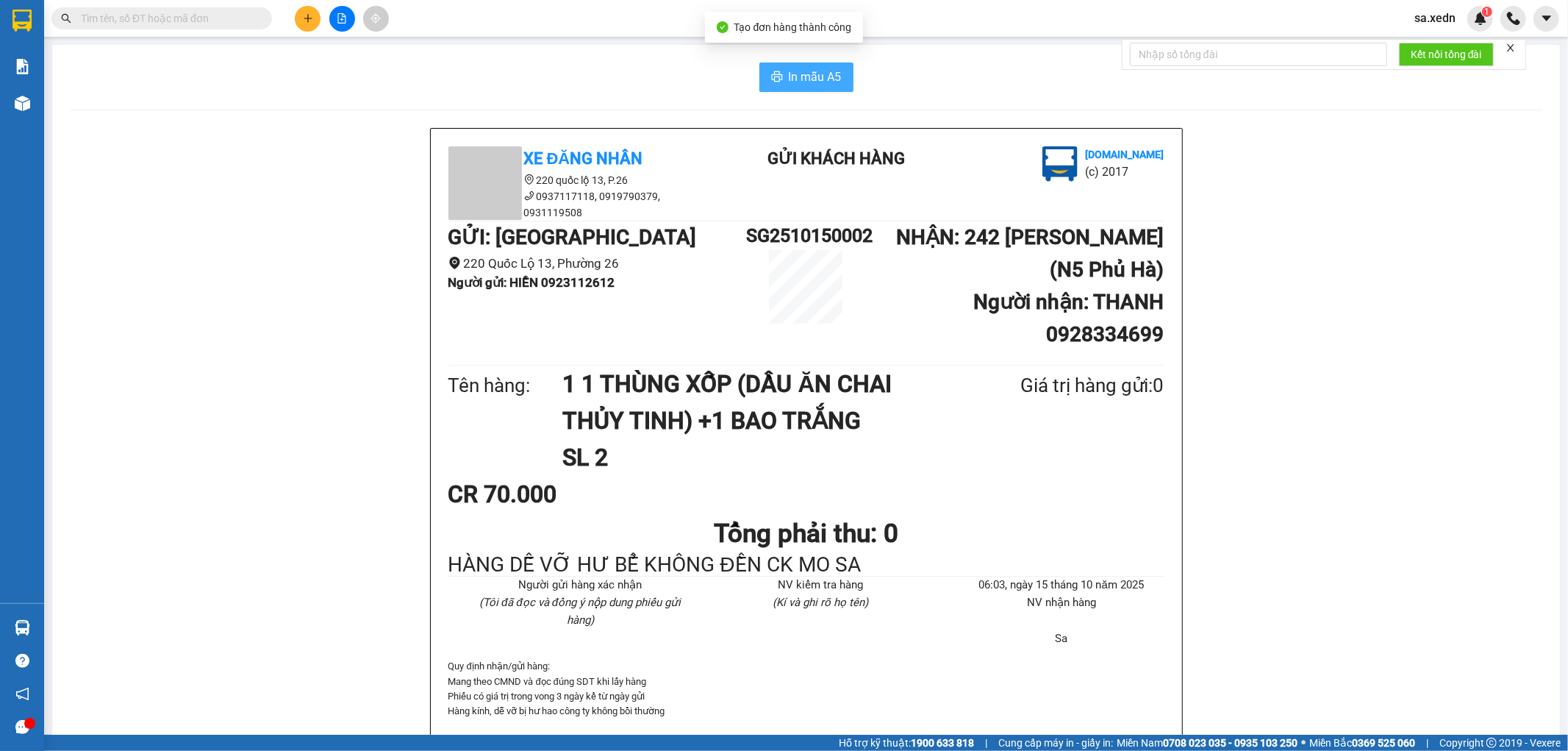
click at [807, 69] on span "In mẫu A5" at bounding box center [816, 77] width 53 height 19
